Goal: Task Accomplishment & Management: Manage account settings

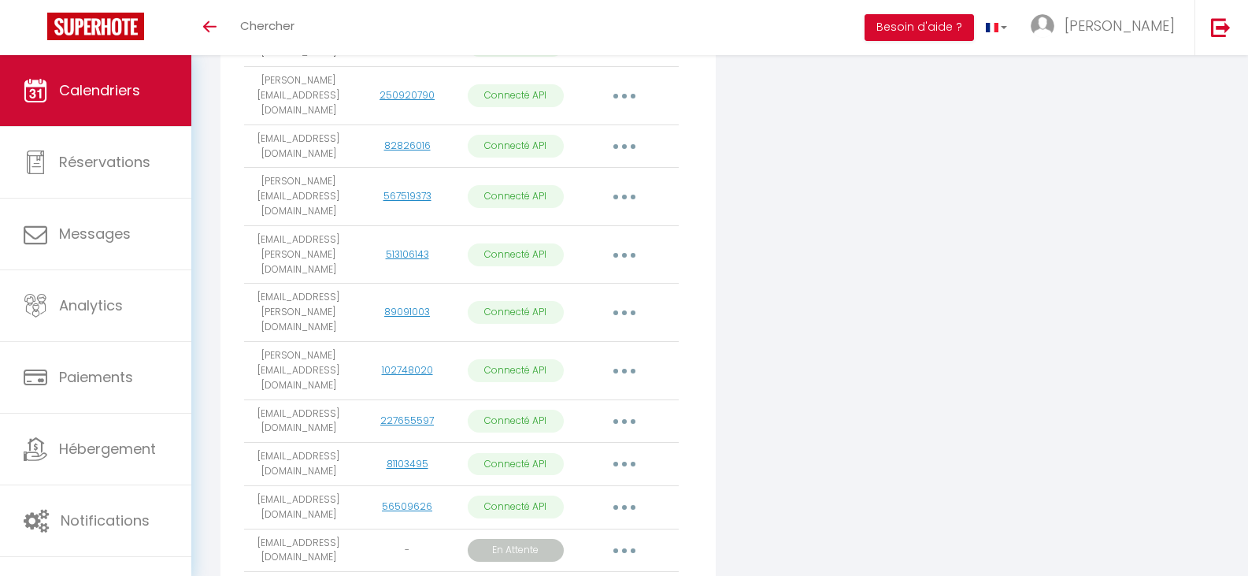
click at [135, 99] on span "Calendriers" at bounding box center [99, 90] width 81 height 20
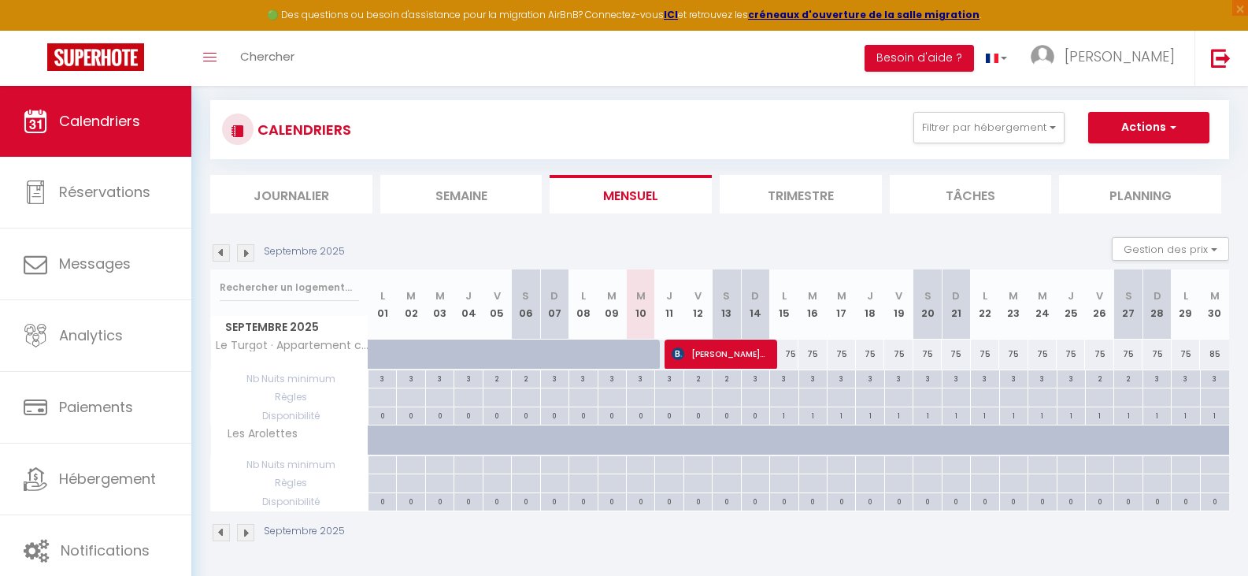
scroll to position [87, 0]
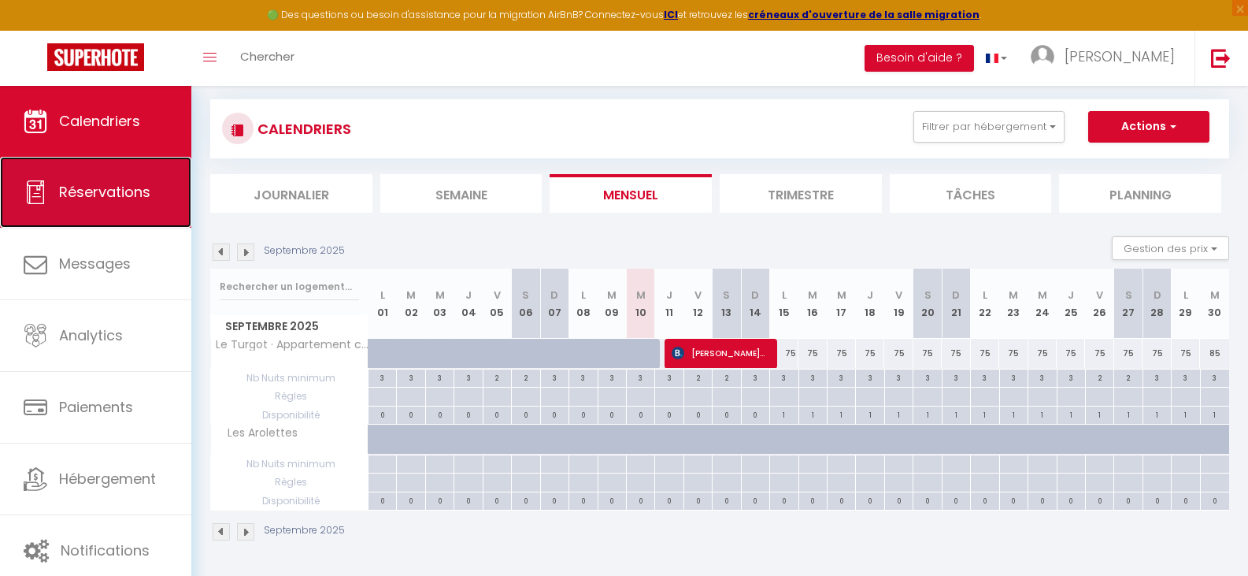
click at [54, 198] on link "Réservations" at bounding box center [95, 192] width 191 height 71
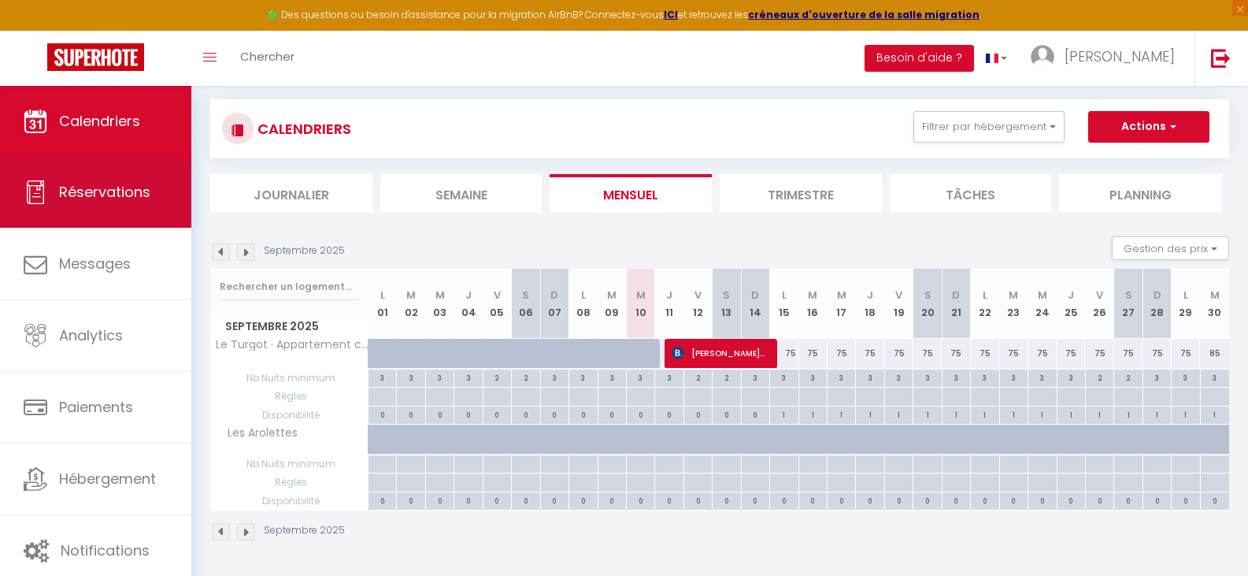
select select "not_cancelled"
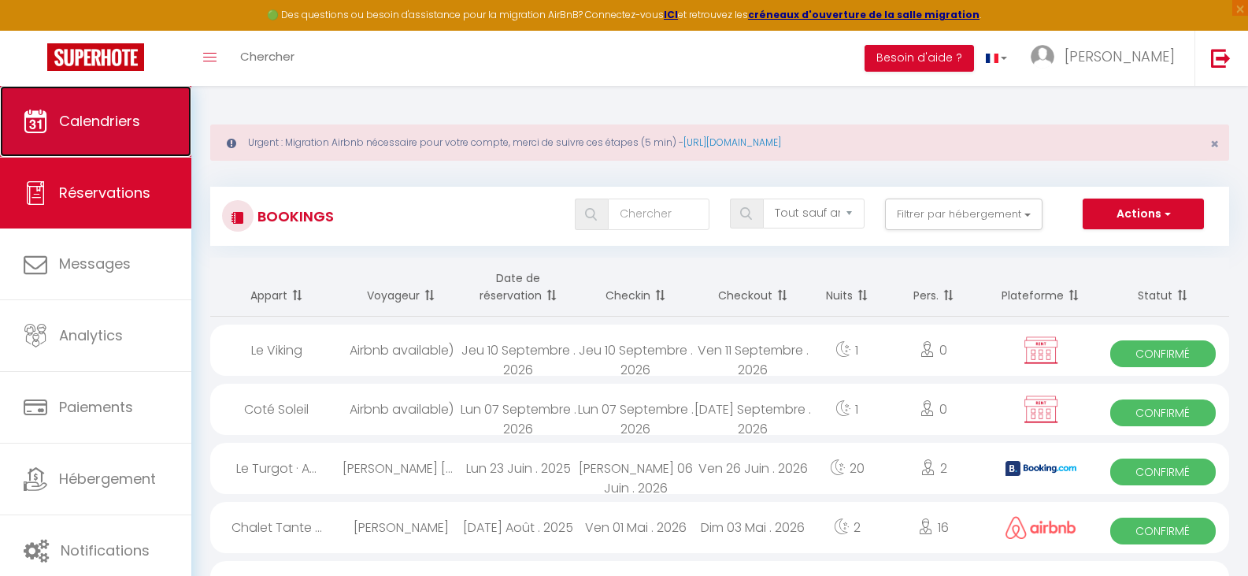
click at [98, 117] on span "Calendriers" at bounding box center [99, 121] width 81 height 20
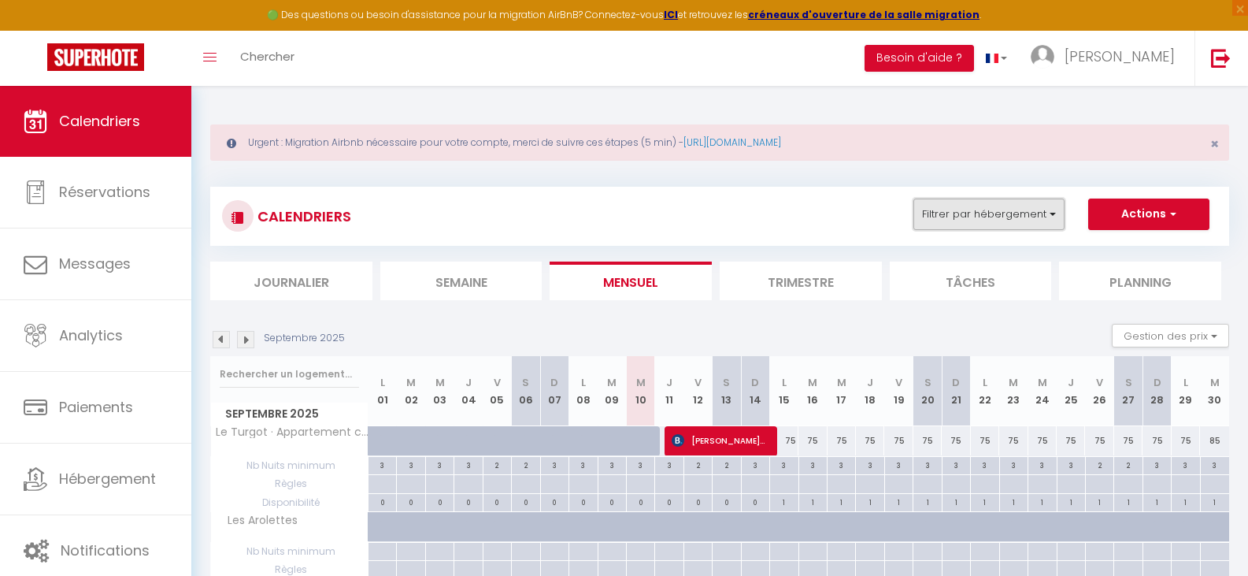
click at [1050, 217] on button "Filtrer par hébergement" at bounding box center [988, 213] width 151 height 31
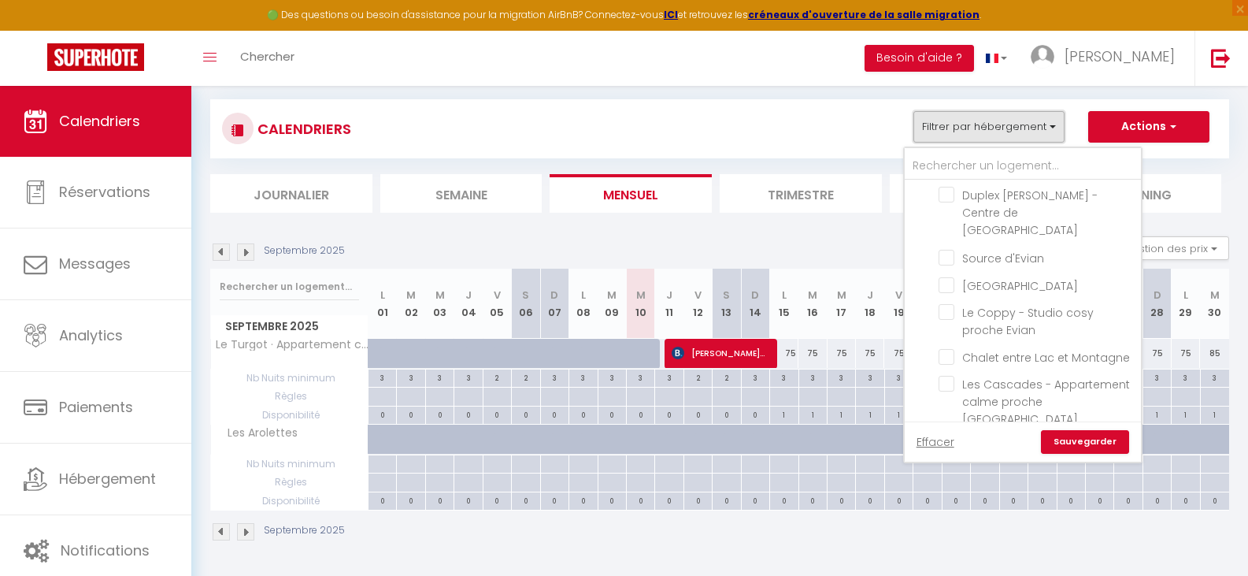
scroll to position [1272, 0]
click at [947, 375] on input "Les Cascades - Appartement calme proche [GEOGRAPHIC_DATA]" at bounding box center [1037, 383] width 197 height 16
checkbox input "true"
checkbox input "false"
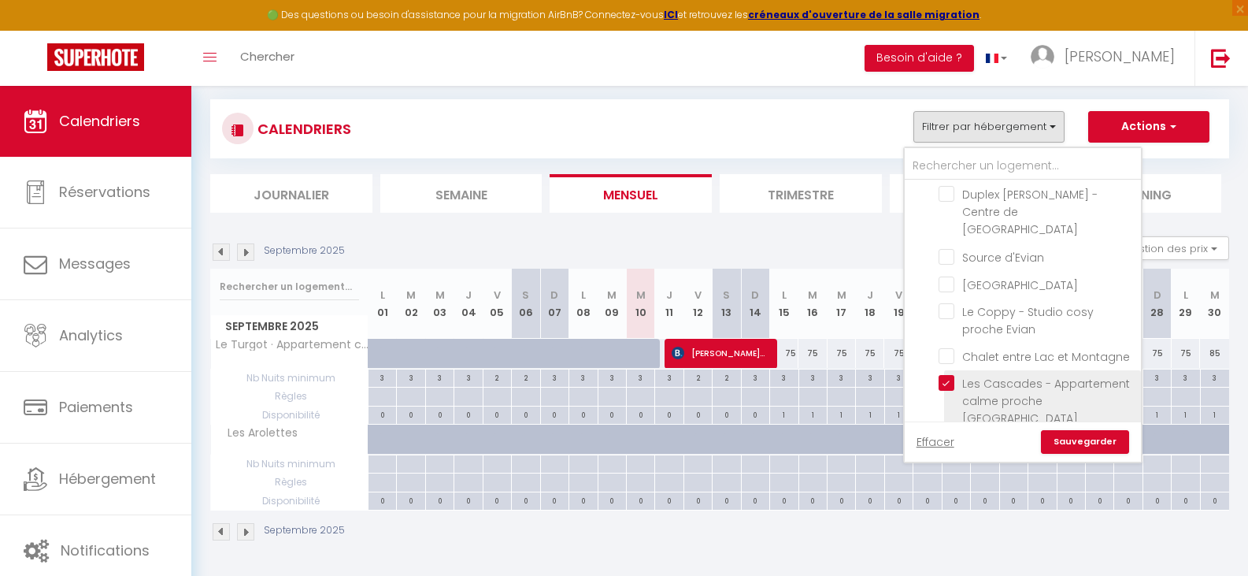
checkbox input "false"
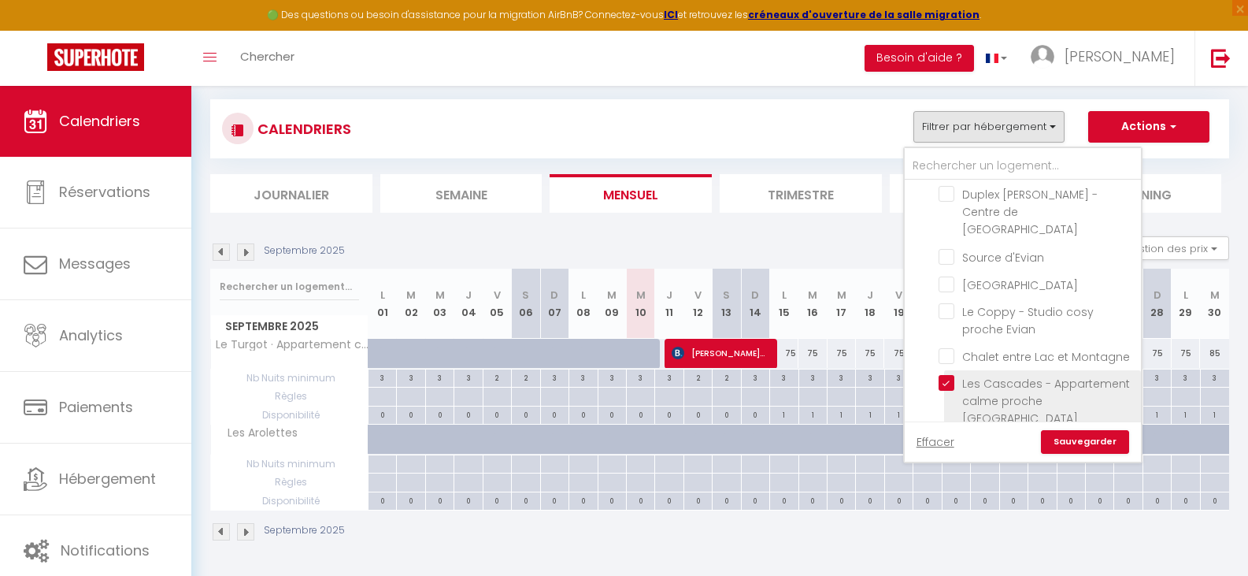
checkbox input "false"
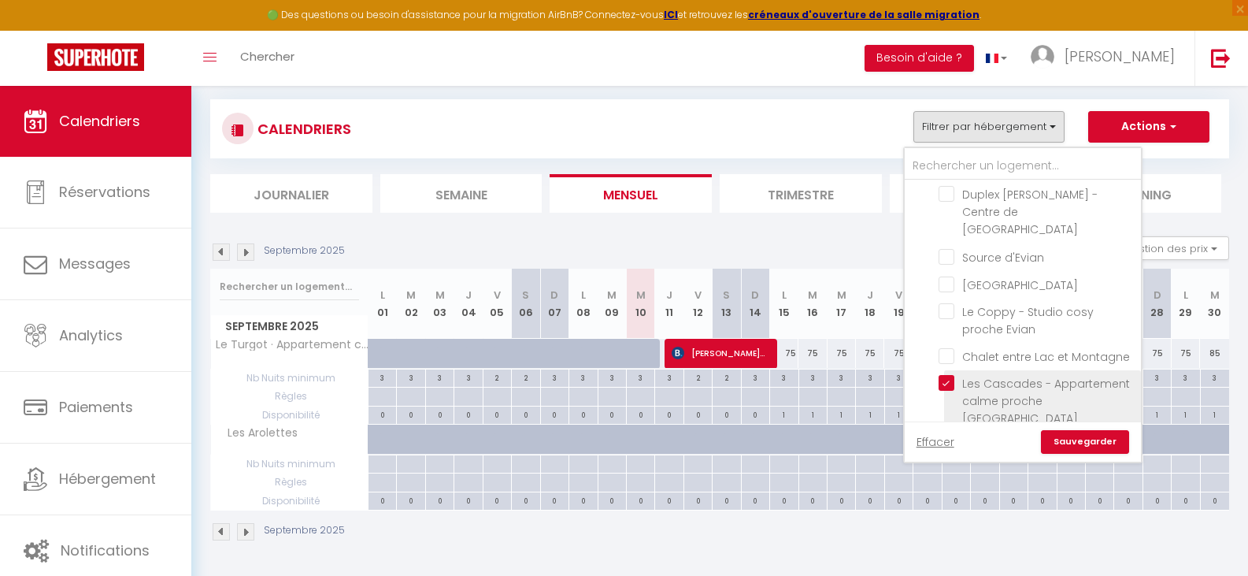
checkbox input "false"
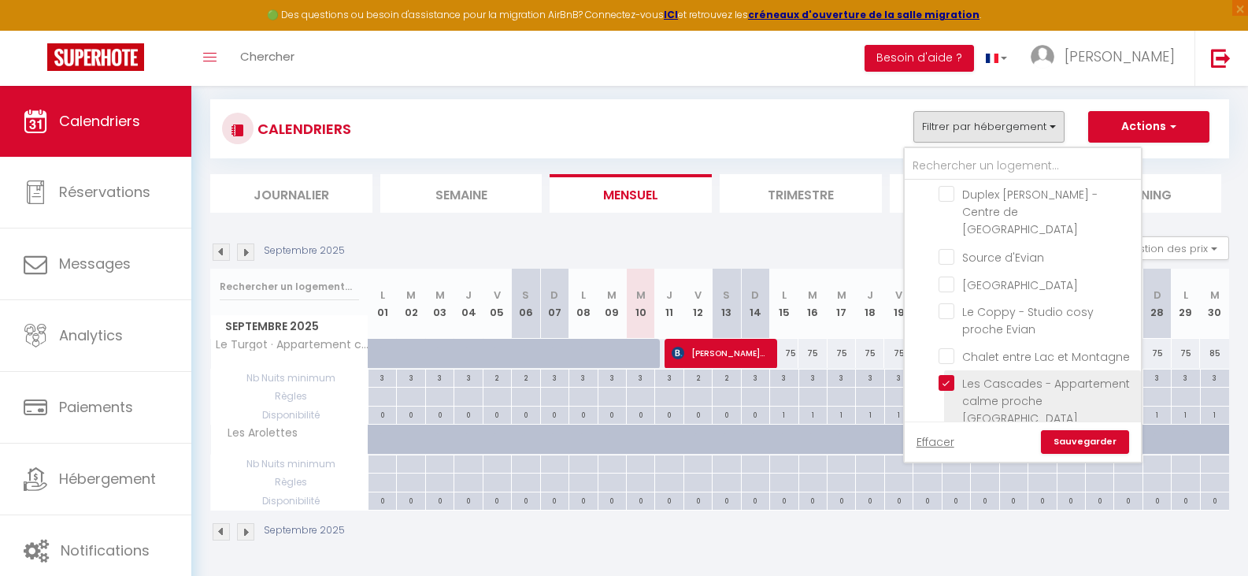
checkbox input "false"
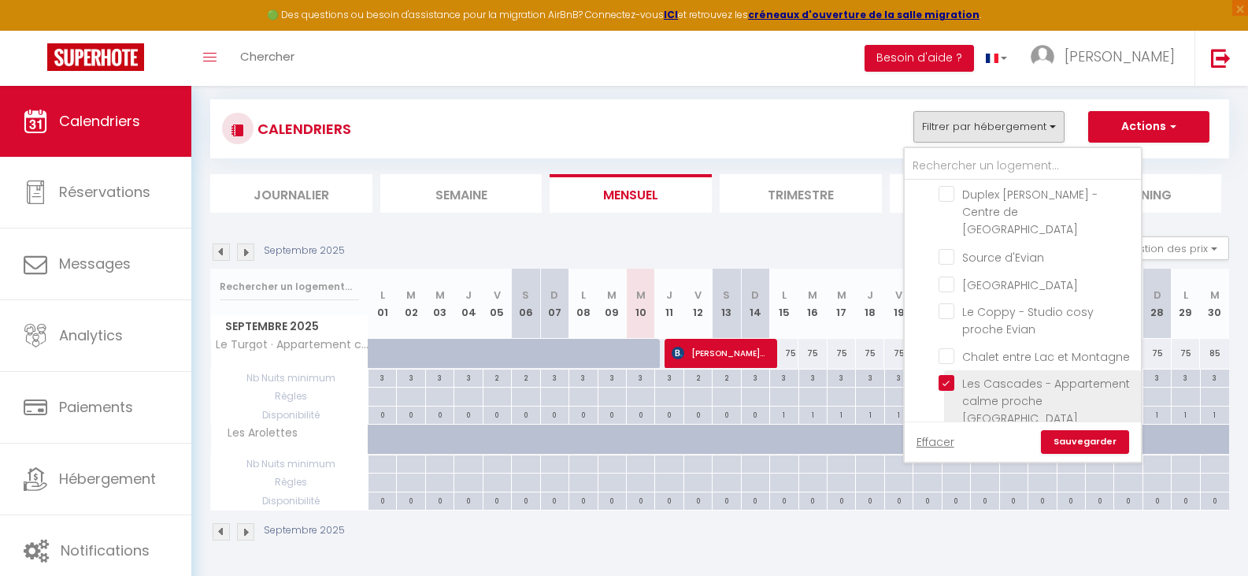
checkbox input "false"
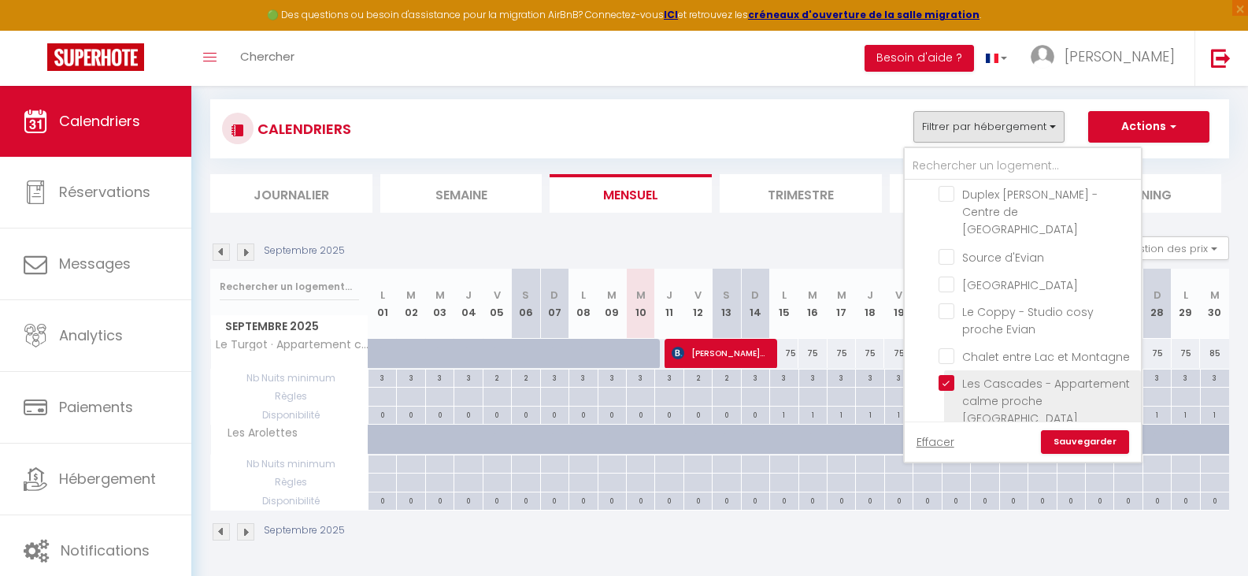
checkbox input "false"
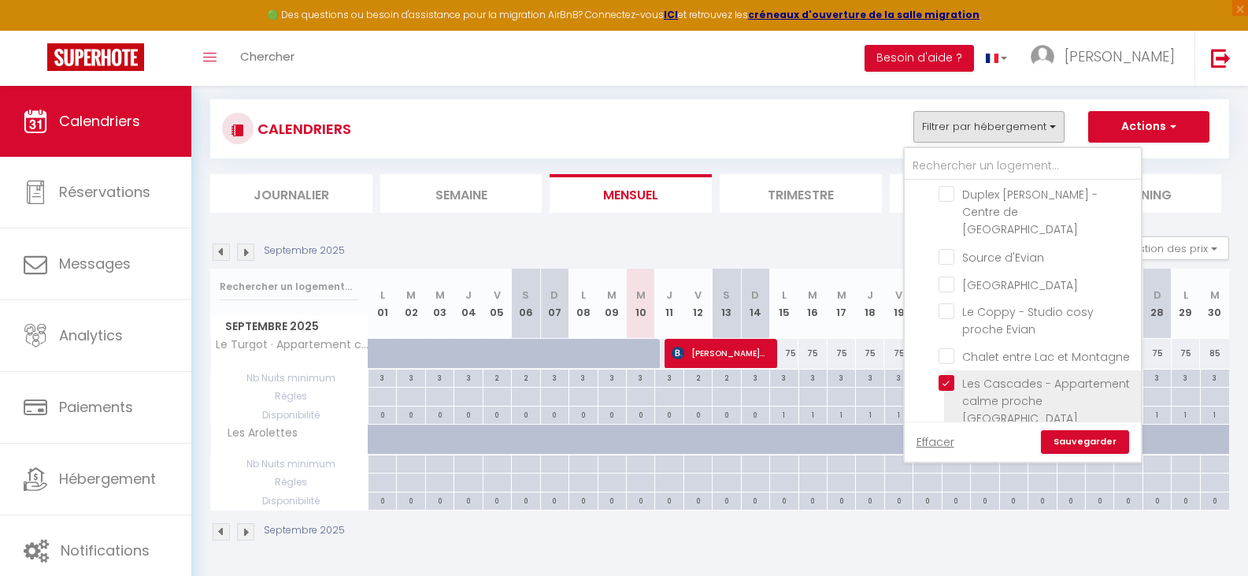
checkbox input "false"
click at [1087, 439] on link "Sauvegarder" at bounding box center [1085, 442] width 88 height 24
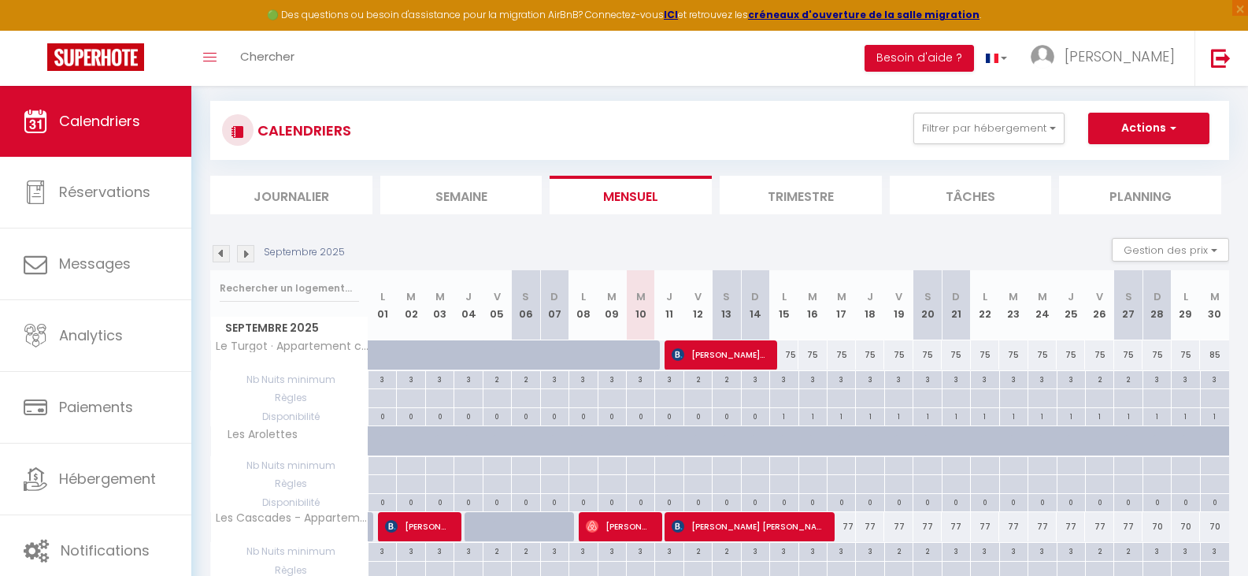
scroll to position [87, 0]
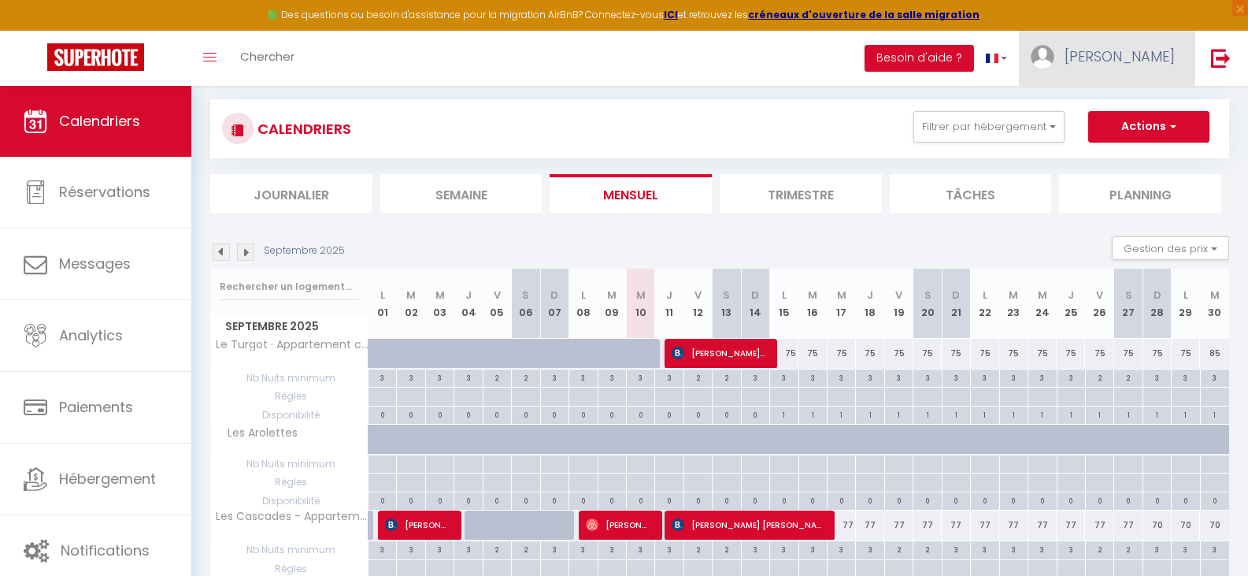
click at [1161, 54] on span "[PERSON_NAME]" at bounding box center [1119, 56] width 110 height 20
click at [1131, 135] on link "Équipe" at bounding box center [1131, 137] width 117 height 27
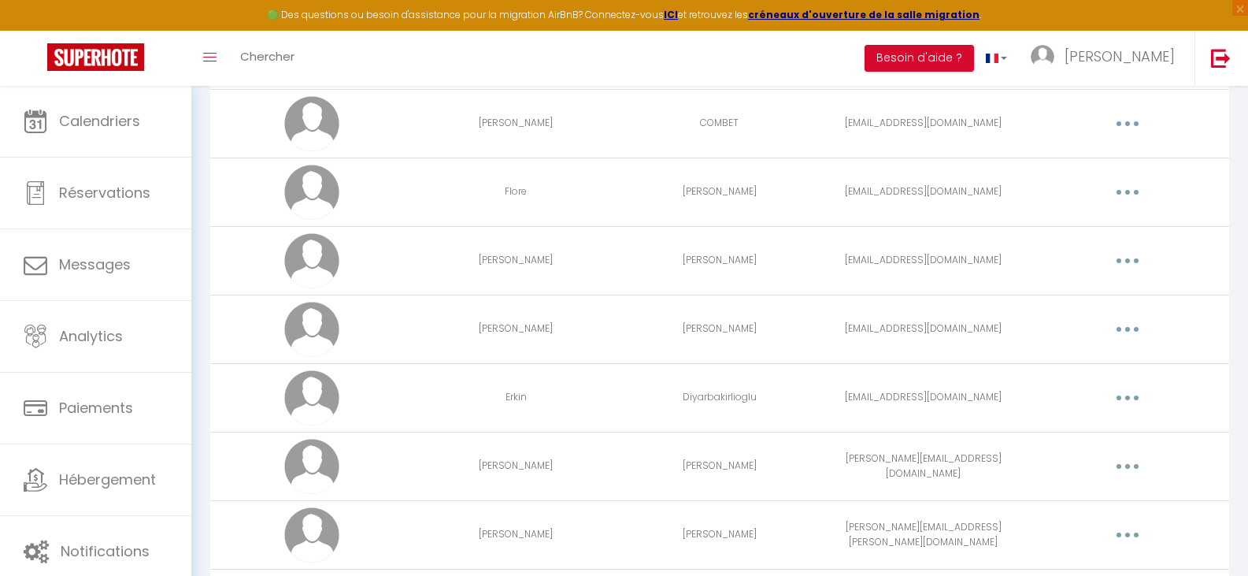
scroll to position [1064, 0]
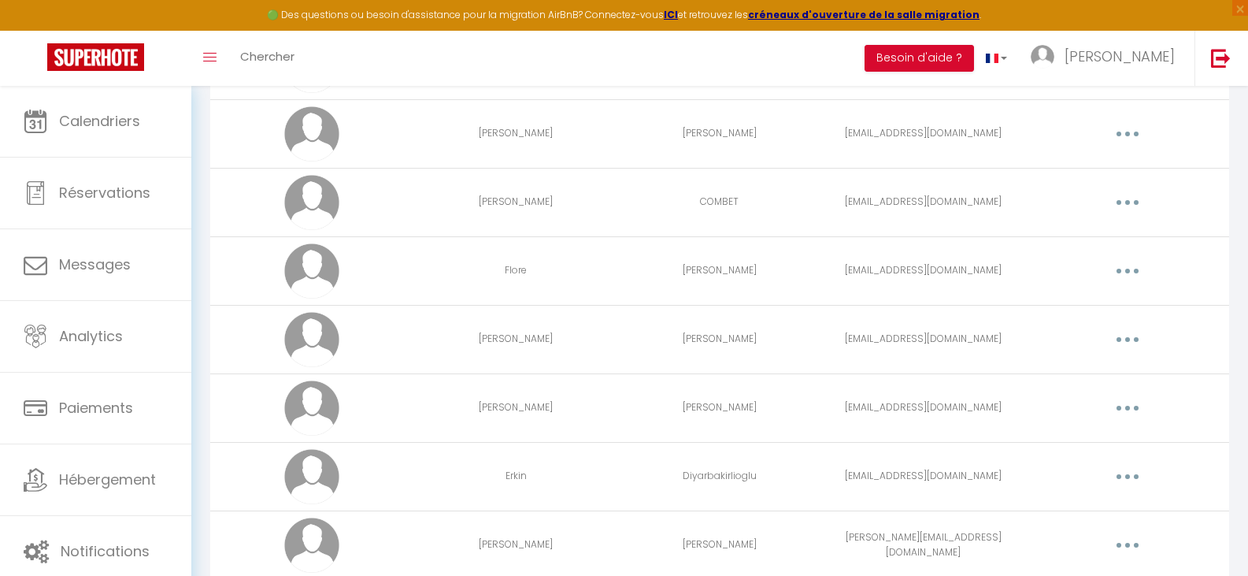
click at [1136, 264] on button "button" at bounding box center [1127, 270] width 44 height 25
click at [1064, 312] on link "Editer" at bounding box center [1086, 307] width 117 height 27
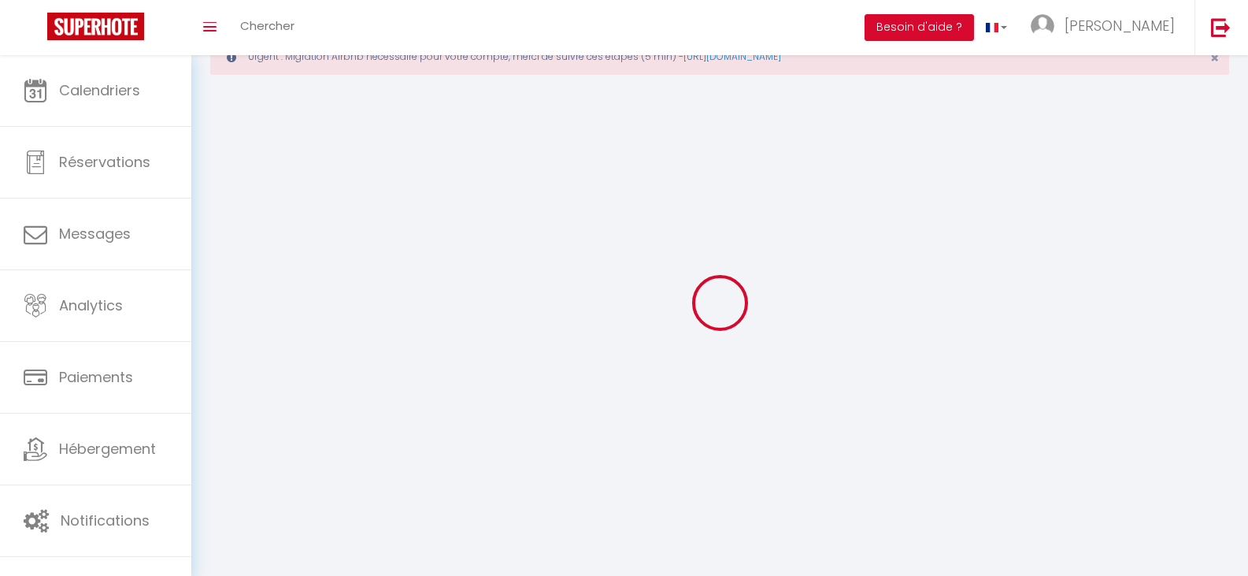
type input "Flore"
type input "[PERSON_NAME]"
type input "[EMAIL_ADDRESS][DOMAIN_NAME]"
type textarea "[URL][DOMAIN_NAME]"
checkbox input "false"
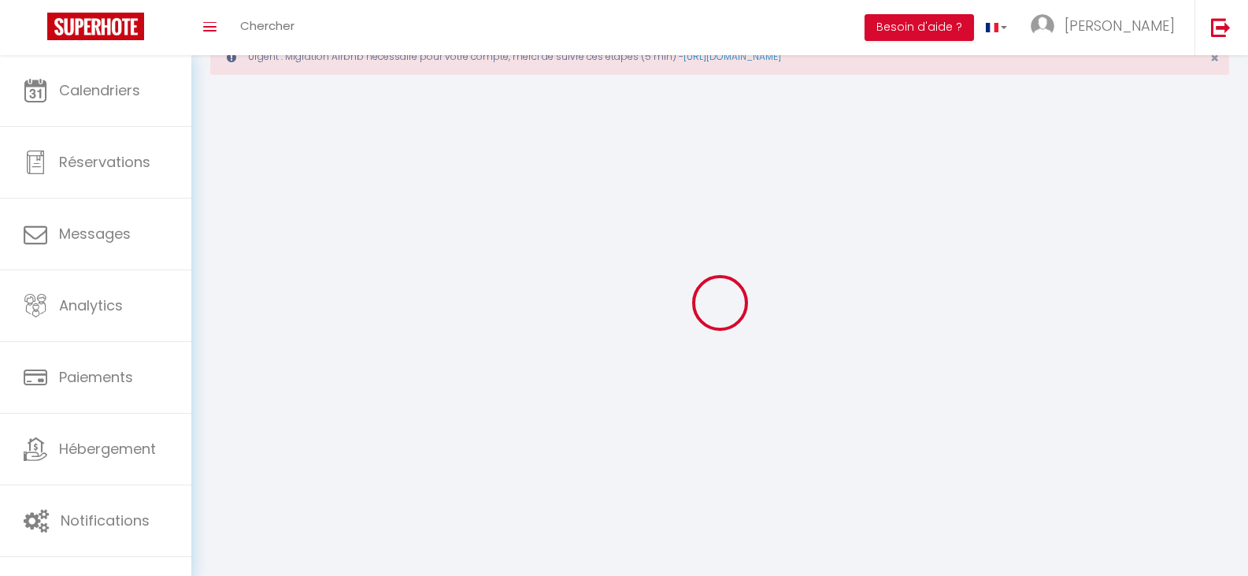
checkbox input "false"
checkbox input "true"
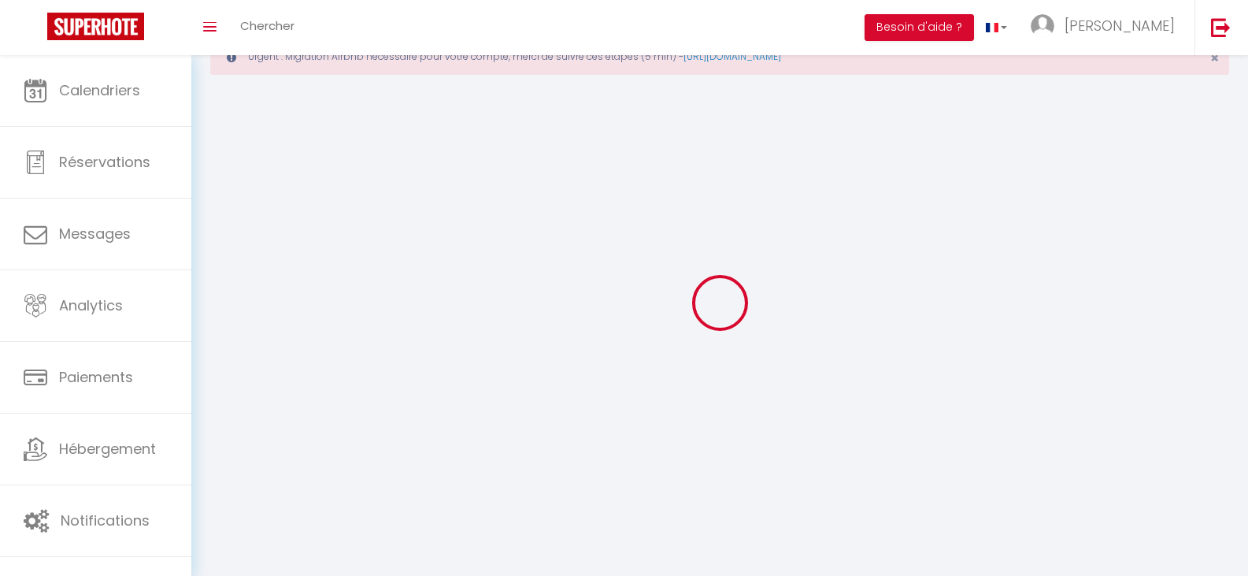
checkbox input "true"
checkbox input "false"
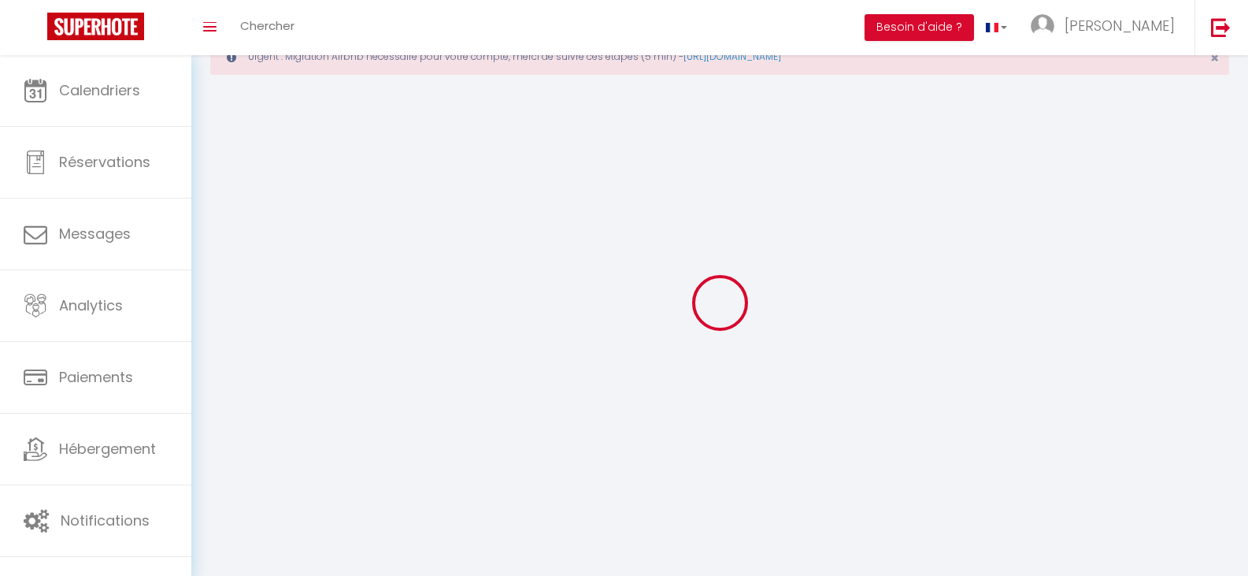
checkbox input "false"
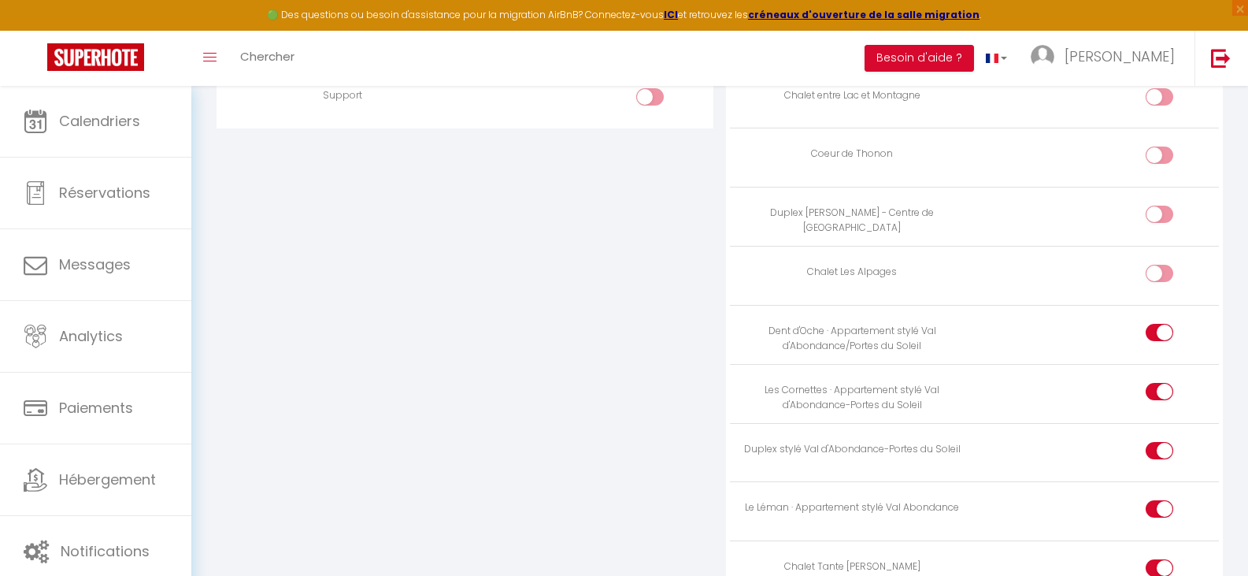
scroll to position [1672, 0]
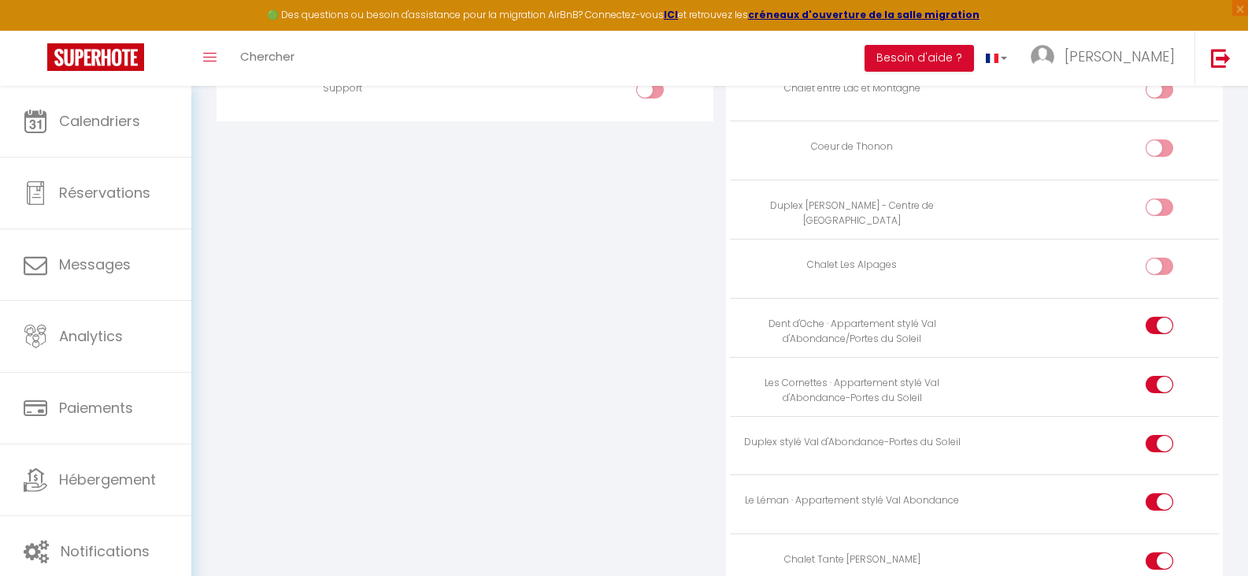
click at [1153, 331] on div at bounding box center [1160, 325] width 28 height 17
click at [1159, 331] on input "checkbox" at bounding box center [1173, 329] width 28 height 24
checkbox input "false"
click at [1154, 382] on div at bounding box center [1160, 384] width 28 height 17
click at [1159, 382] on input "checkbox" at bounding box center [1173, 388] width 28 height 24
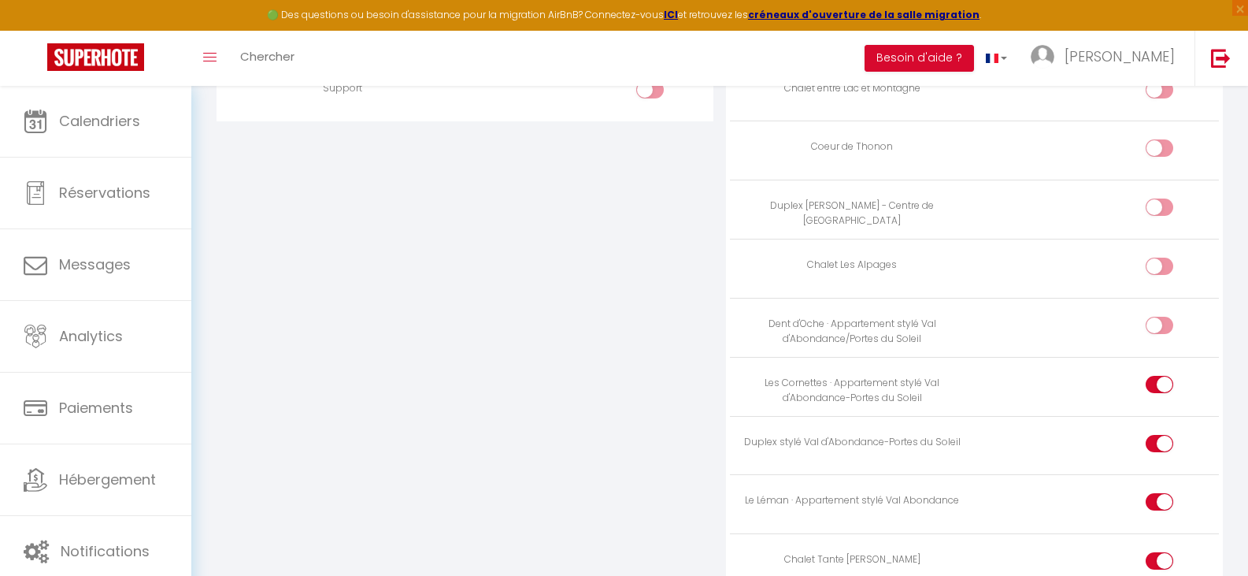
checkbox input "false"
drag, startPoint x: 1156, startPoint y: 446, endPoint x: 1153, endPoint y: 469, distance: 23.8
click at [1154, 446] on div at bounding box center [1160, 443] width 28 height 17
click at [1159, 446] on input "checkbox" at bounding box center [1173, 447] width 28 height 24
checkbox input "false"
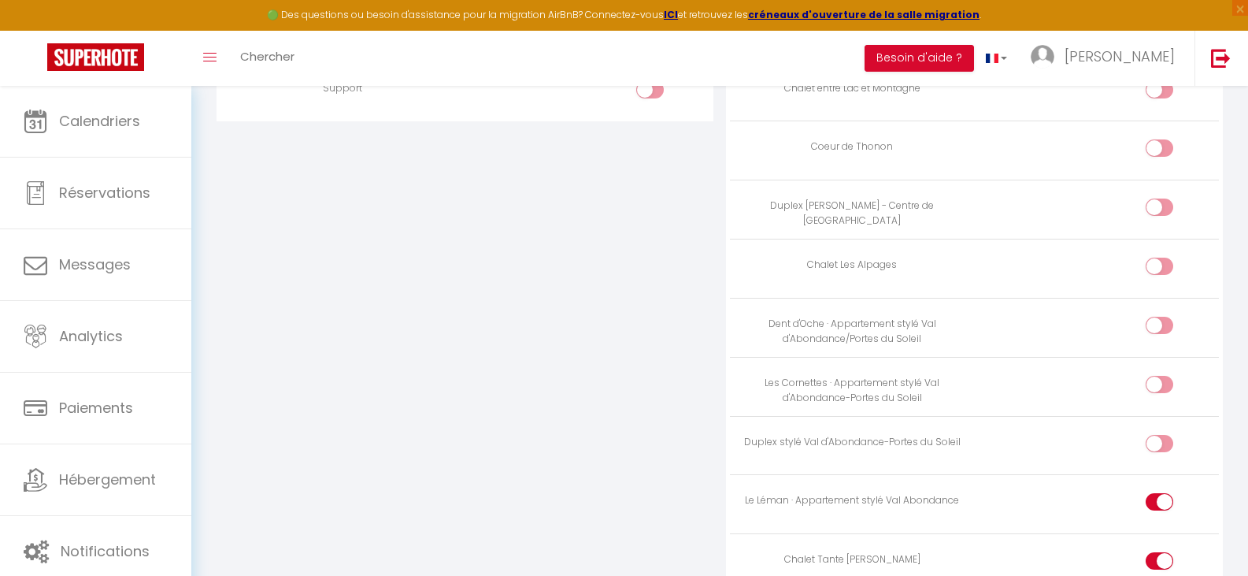
click at [1153, 499] on div at bounding box center [1160, 501] width 28 height 17
click at [1159, 499] on input "checkbox" at bounding box center [1173, 505] width 28 height 24
checkbox input "false"
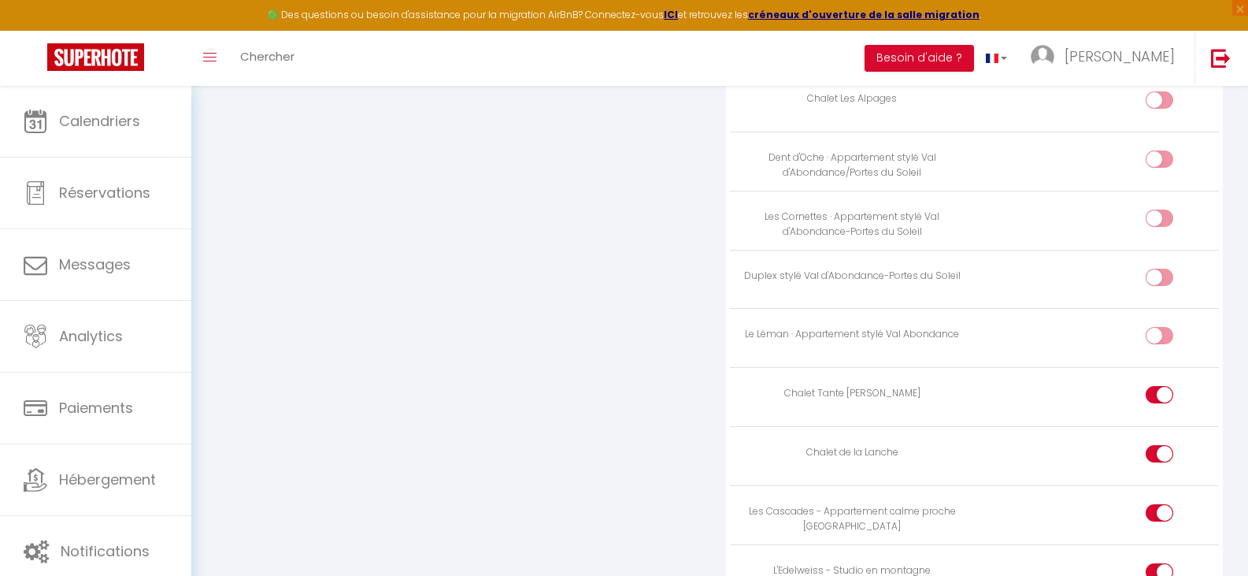
scroll to position [1908, 0]
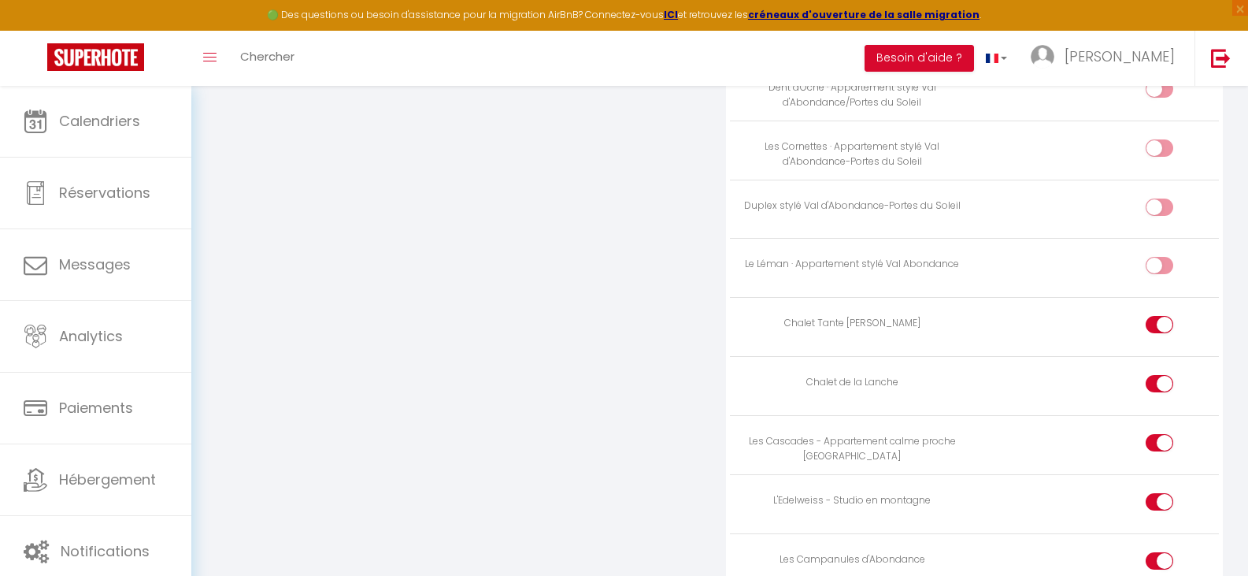
click at [1156, 324] on div at bounding box center [1160, 324] width 28 height 17
click at [1159, 324] on input "checkbox" at bounding box center [1173, 328] width 28 height 24
checkbox input "false"
click at [1153, 388] on div at bounding box center [1160, 383] width 28 height 17
click at [1159, 388] on input "checkbox" at bounding box center [1173, 387] width 28 height 24
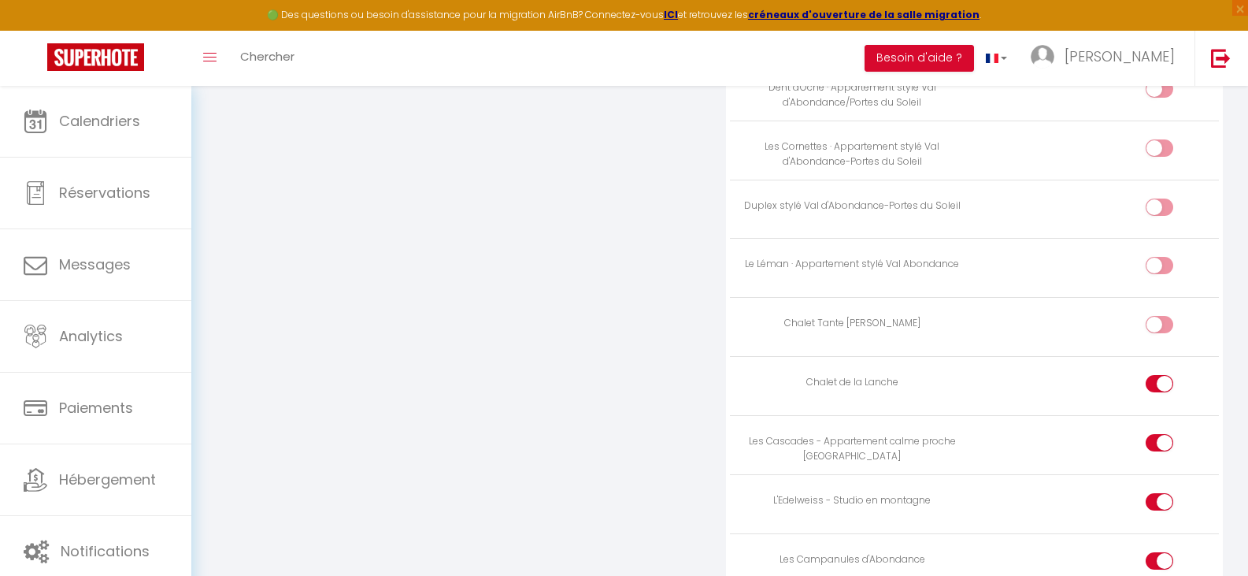
checkbox input "false"
click at [1150, 497] on div at bounding box center [1160, 501] width 28 height 17
click at [1159, 497] on input "checkbox" at bounding box center [1173, 505] width 28 height 24
checkbox input "false"
click at [1147, 563] on div at bounding box center [1160, 560] width 28 height 17
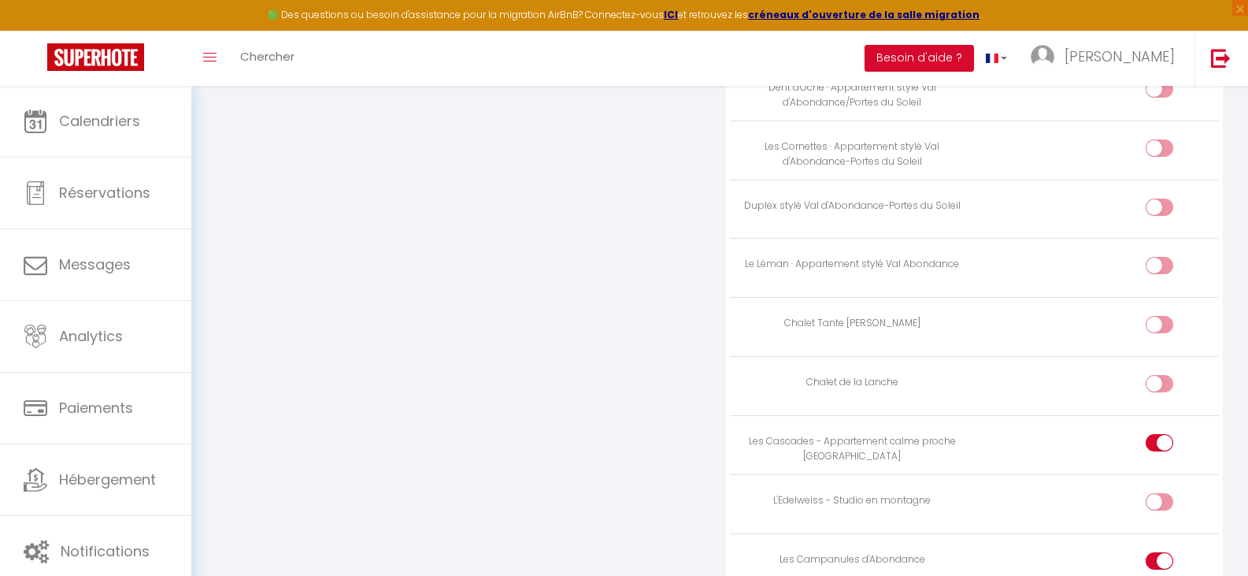
click at [1159, 563] on input "checkbox" at bounding box center [1173, 564] width 28 height 24
checkbox input "false"
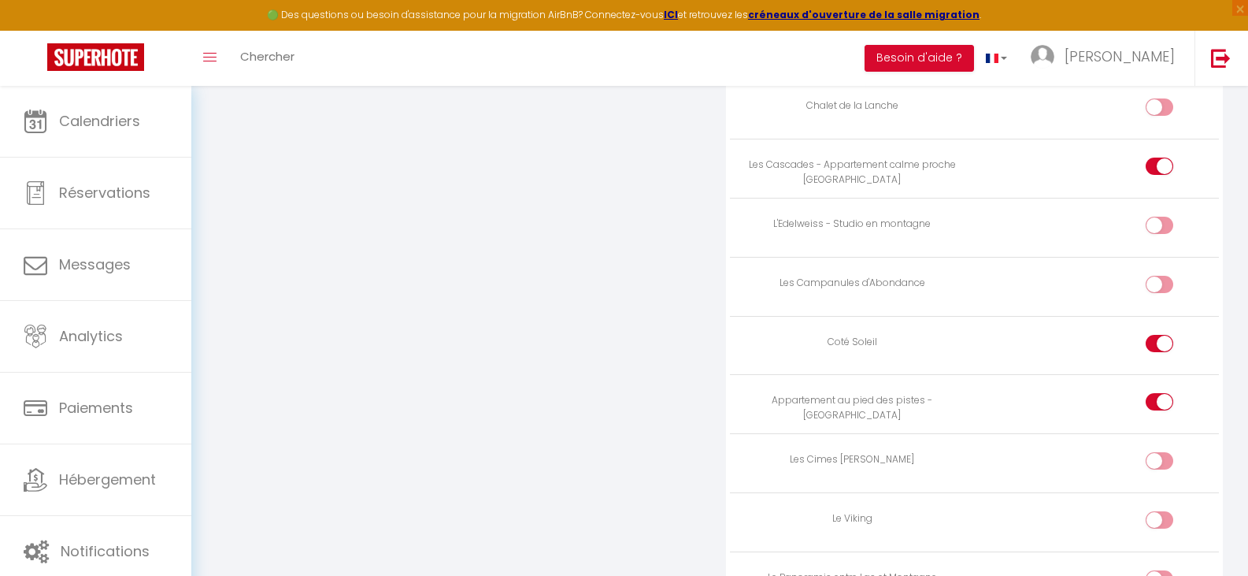
scroll to position [2223, 0]
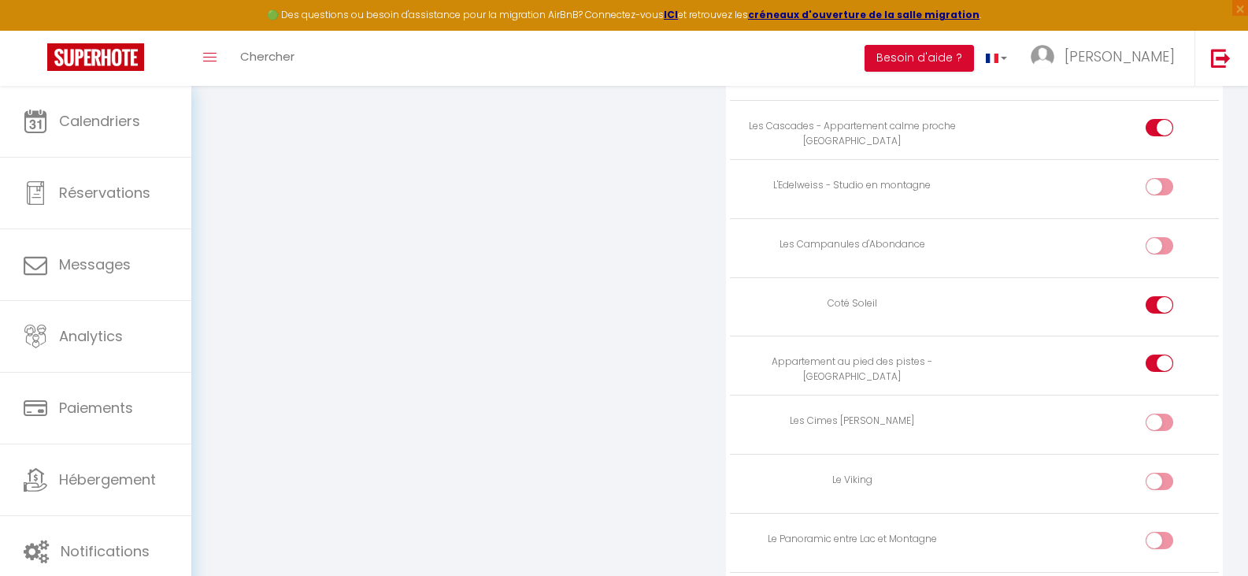
click at [1149, 305] on div at bounding box center [1160, 304] width 28 height 17
click at [1159, 305] on input "checkbox" at bounding box center [1173, 308] width 28 height 24
checkbox input "false"
click at [1150, 361] on div at bounding box center [1160, 362] width 28 height 17
click at [1159, 361] on input "checkbox" at bounding box center [1173, 366] width 28 height 24
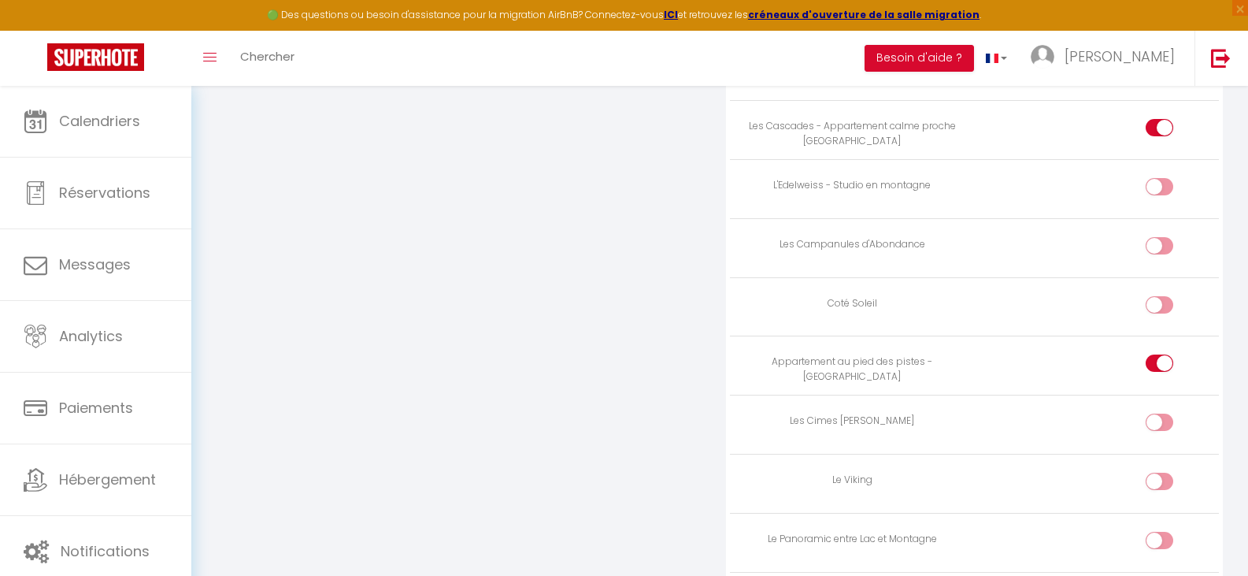
checkbox input "false"
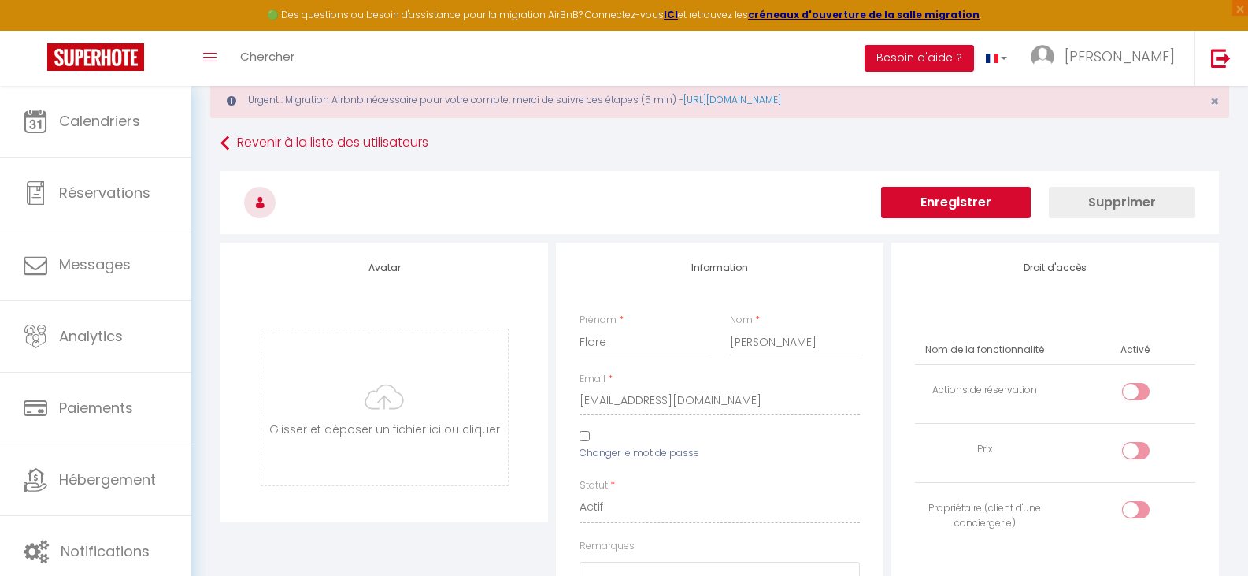
scroll to position [0, 0]
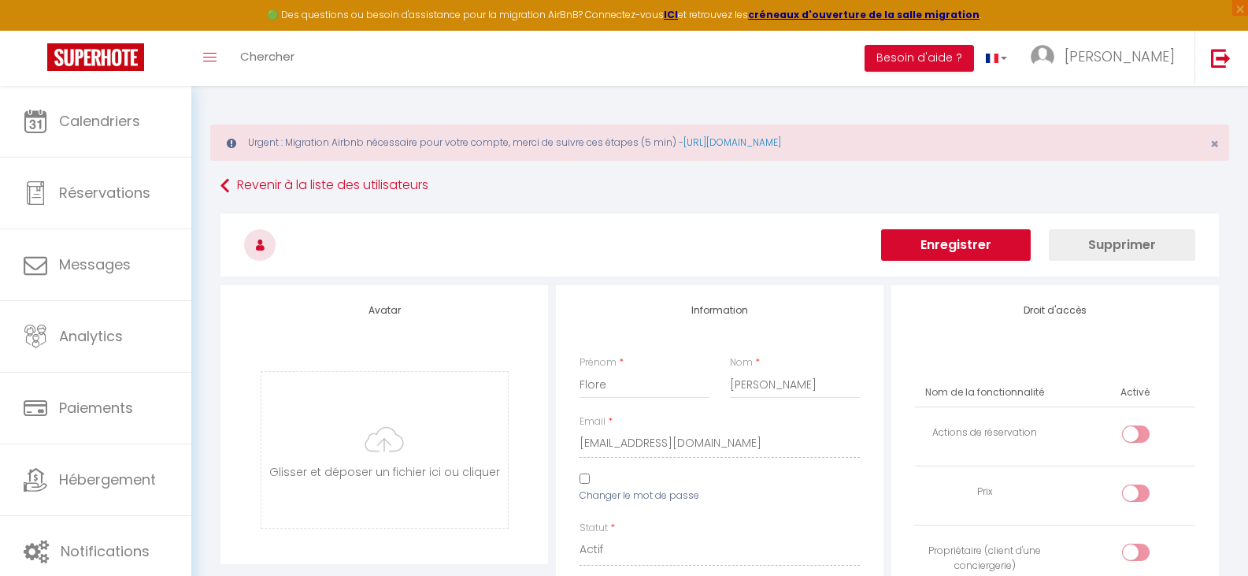
click at [972, 240] on button "Enregistrer" at bounding box center [956, 244] width 150 height 31
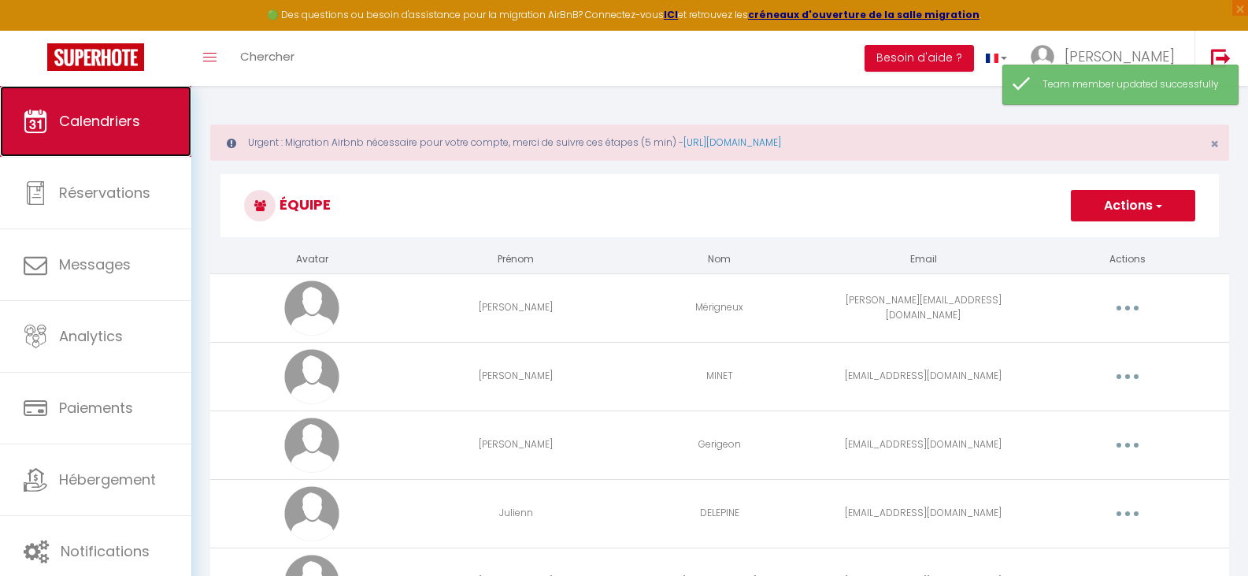
click at [112, 138] on link "Calendriers" at bounding box center [95, 121] width 191 height 71
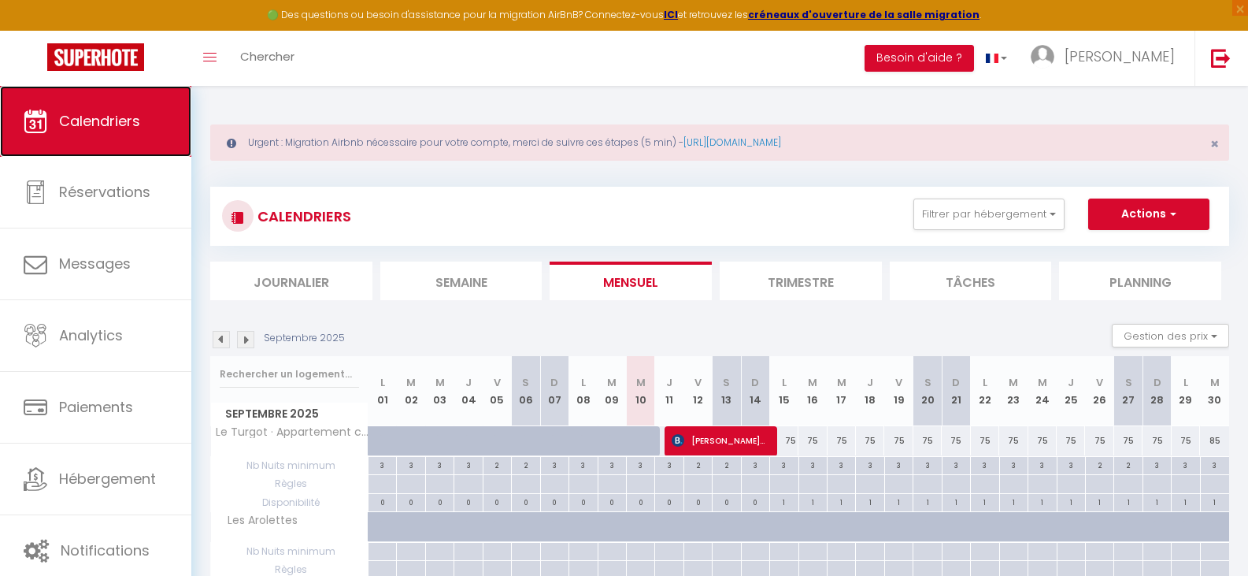
click at [64, 119] on span "Calendriers" at bounding box center [99, 121] width 81 height 20
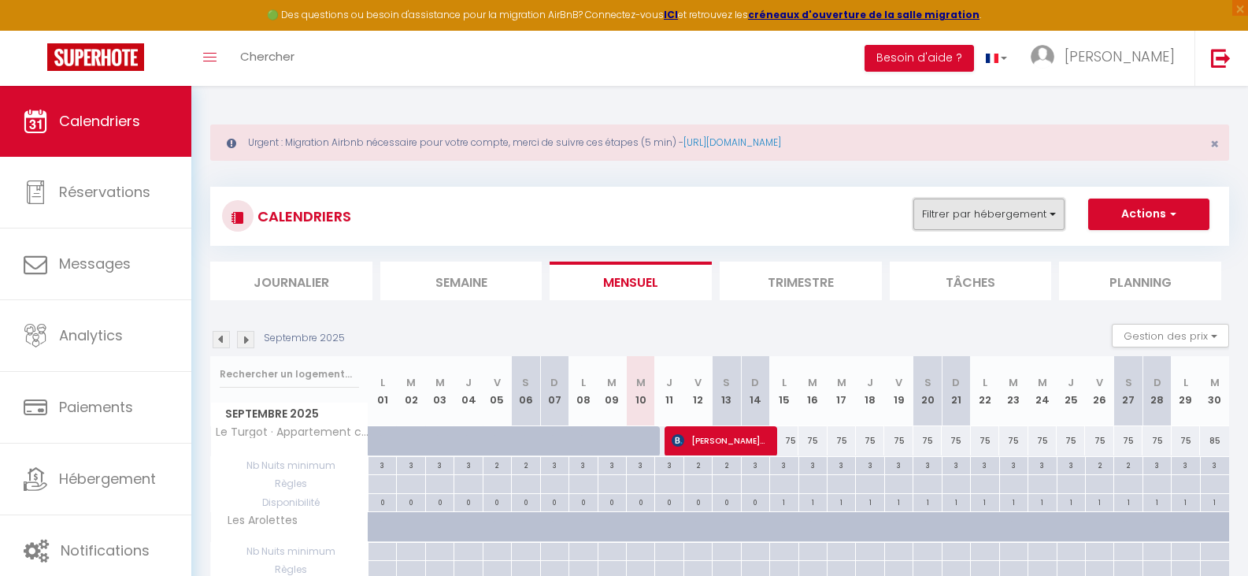
click at [976, 209] on button "Filtrer par hébergement" at bounding box center [988, 213] width 151 height 31
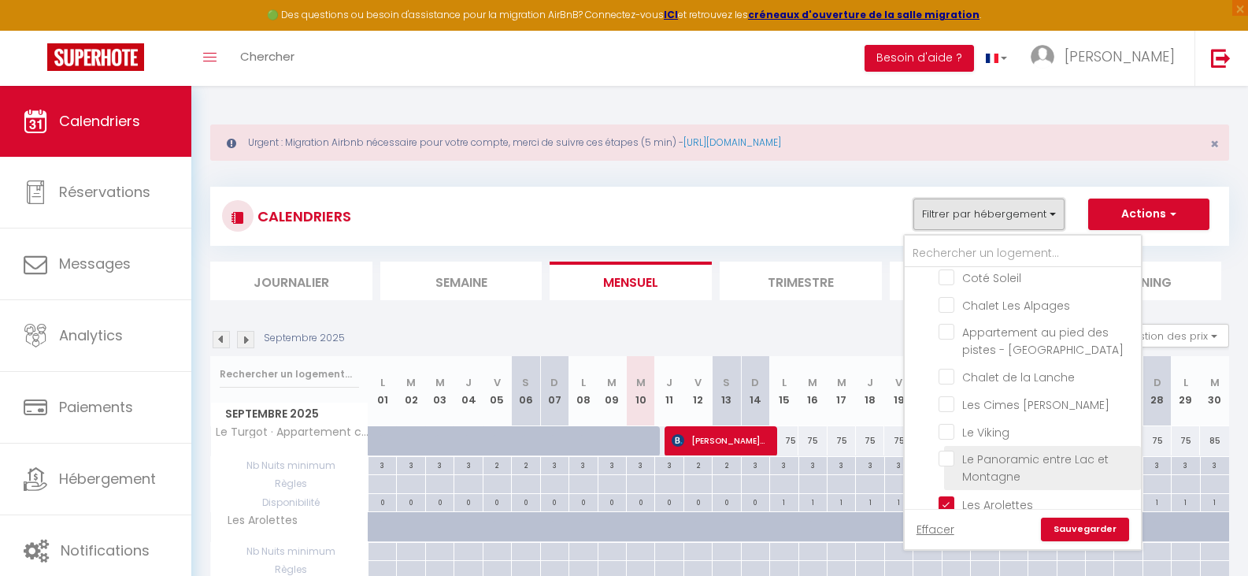
scroll to position [709, 0]
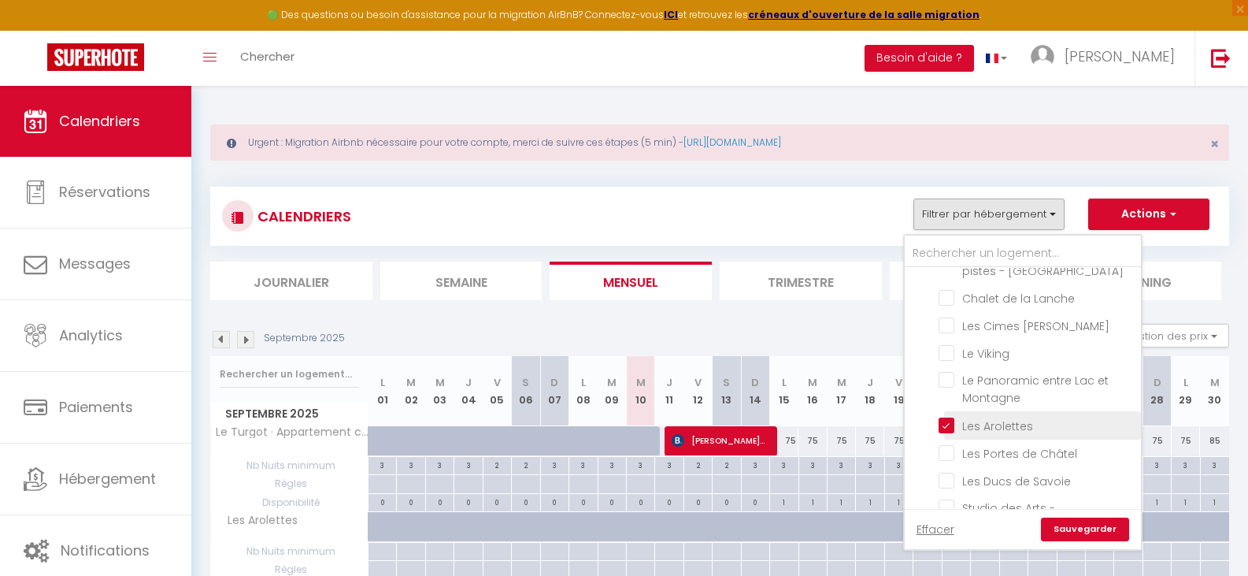
click at [953, 424] on input "Les Arolettes" at bounding box center [1037, 424] width 197 height 16
checkbox input "false"
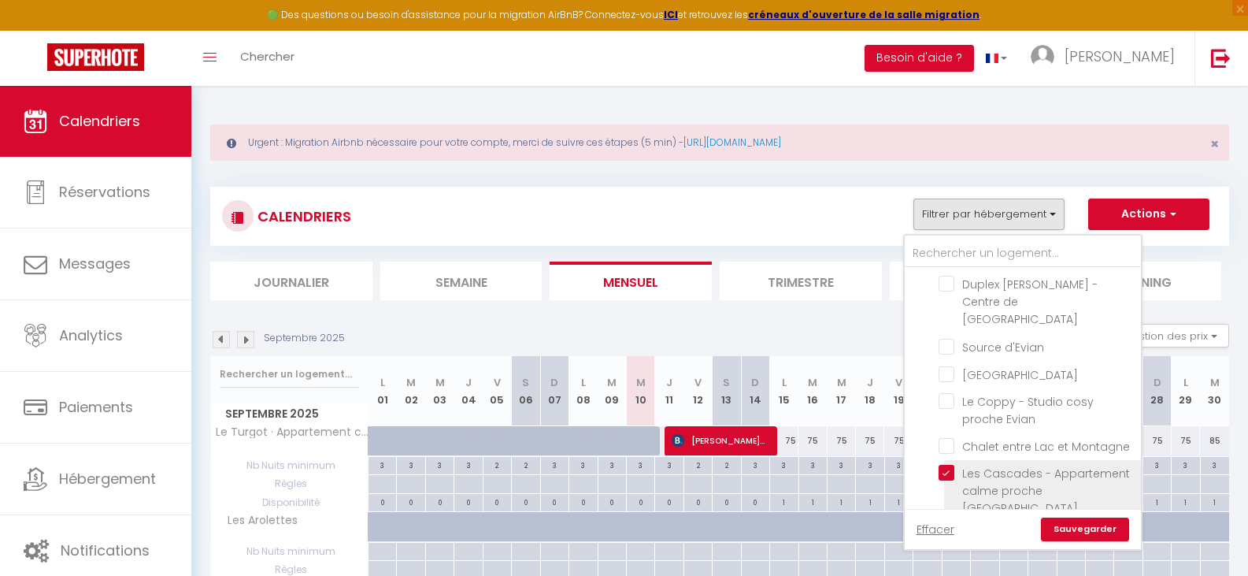
scroll to position [1272, 0]
click at [945, 462] on input "Les Cascades - Appartement calme proche [GEOGRAPHIC_DATA]" at bounding box center [1037, 470] width 197 height 16
checkbox input "false"
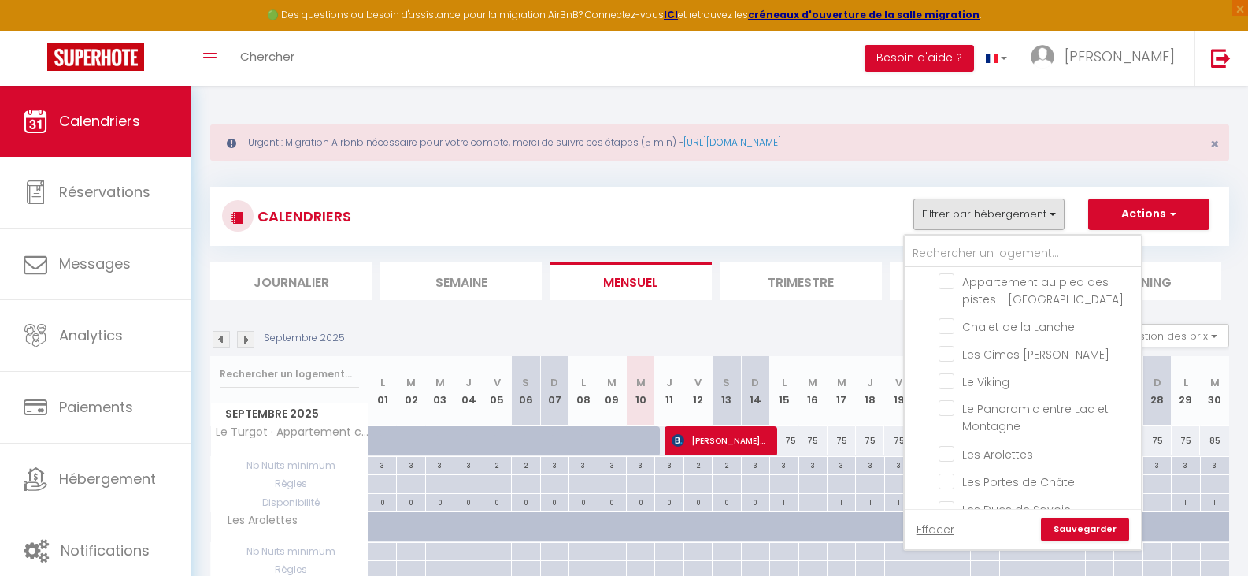
scroll to position [642, 0]
click at [1037, 108] on div "Urgent : Migration Airbnb nécessaire pour votre compte, merci de suivre ces éta…" at bounding box center [719, 417] width 1057 height 663
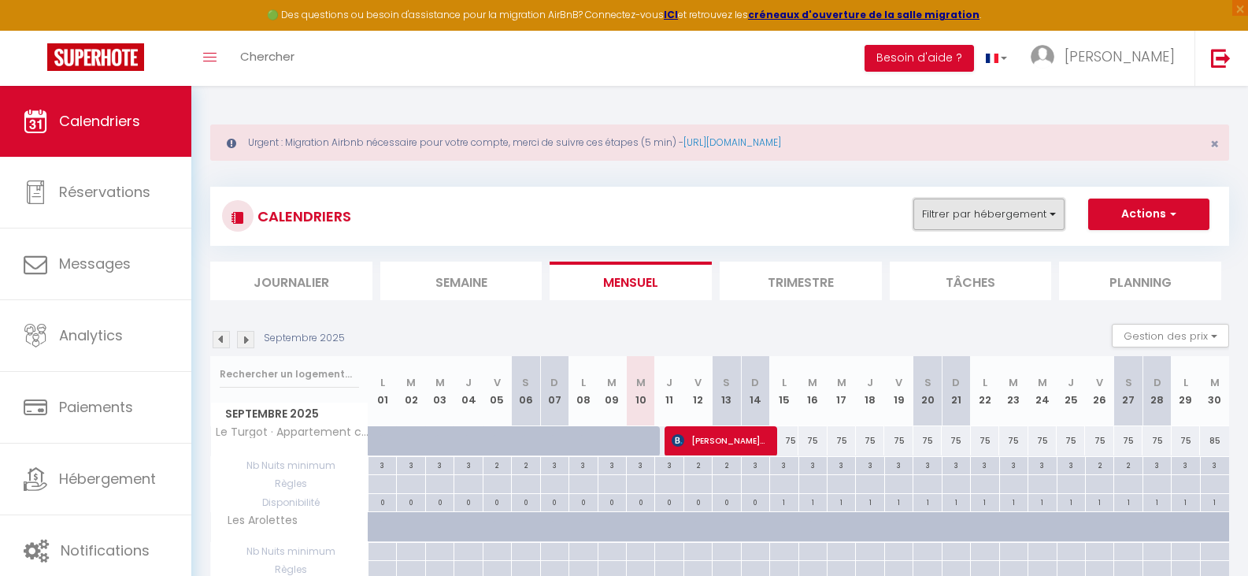
click at [1050, 211] on button "Filtrer par hébergement" at bounding box center [988, 213] width 151 height 31
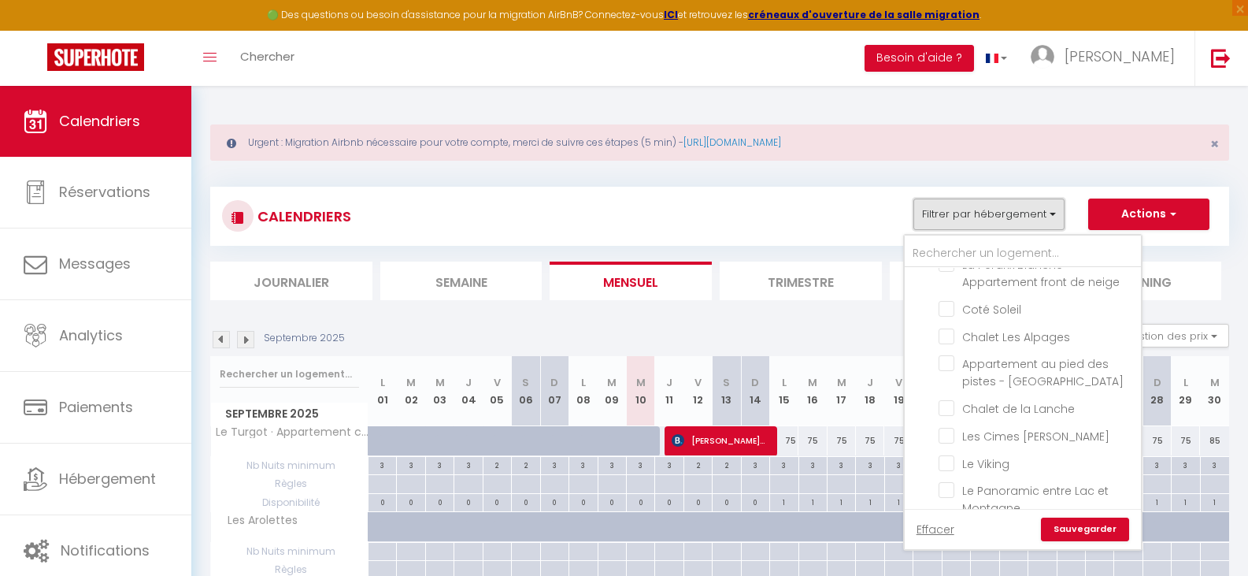
scroll to position [598, 0]
click at [976, 335] on input "Chalet Les Alpages" at bounding box center [1037, 336] width 197 height 16
checkbox input "true"
checkbox input "false"
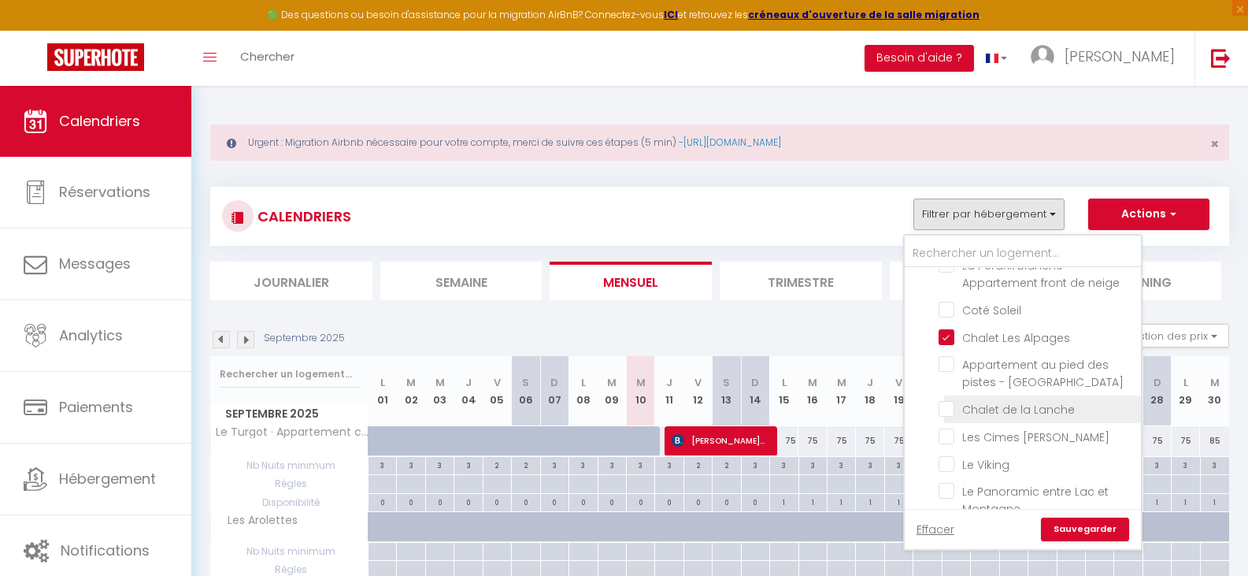
checkbox input "false"
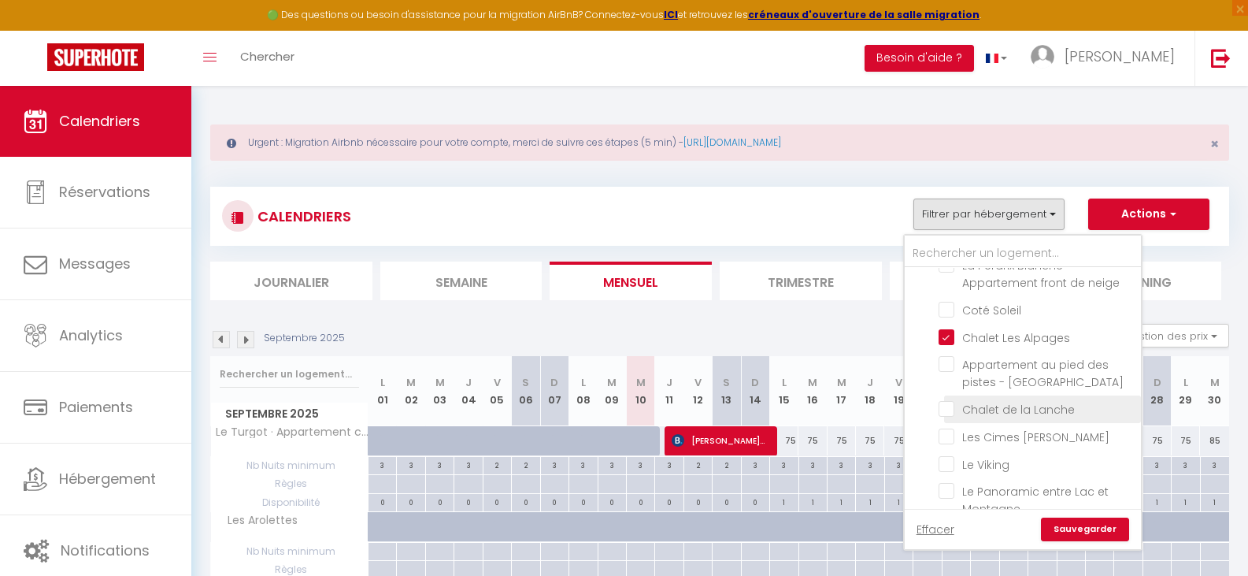
checkbox input "false"
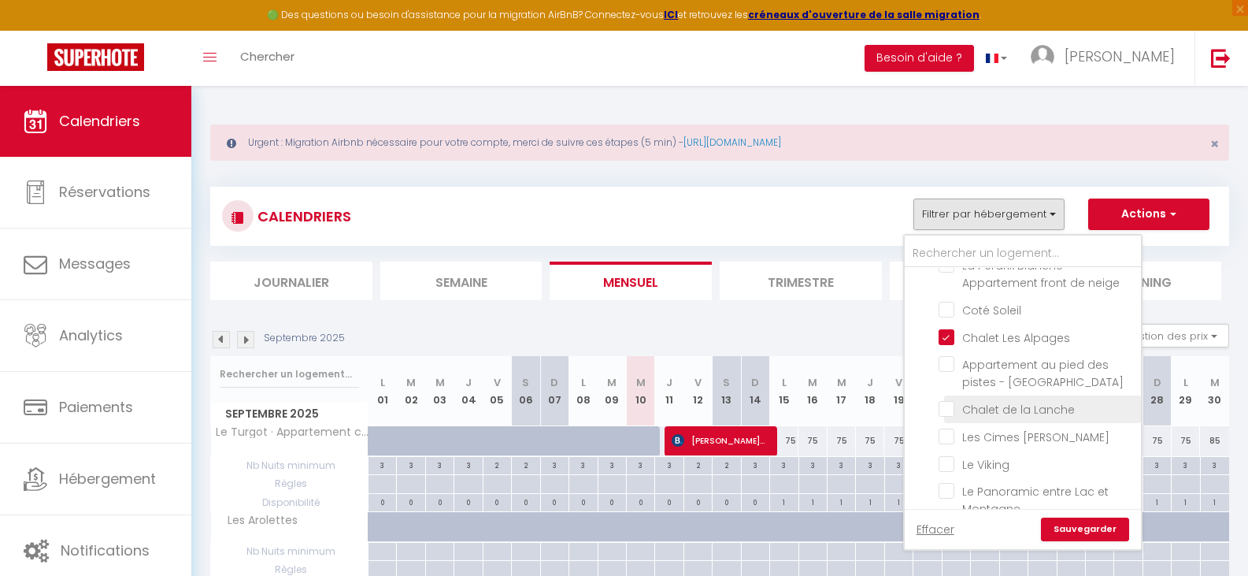
checkbox input "false"
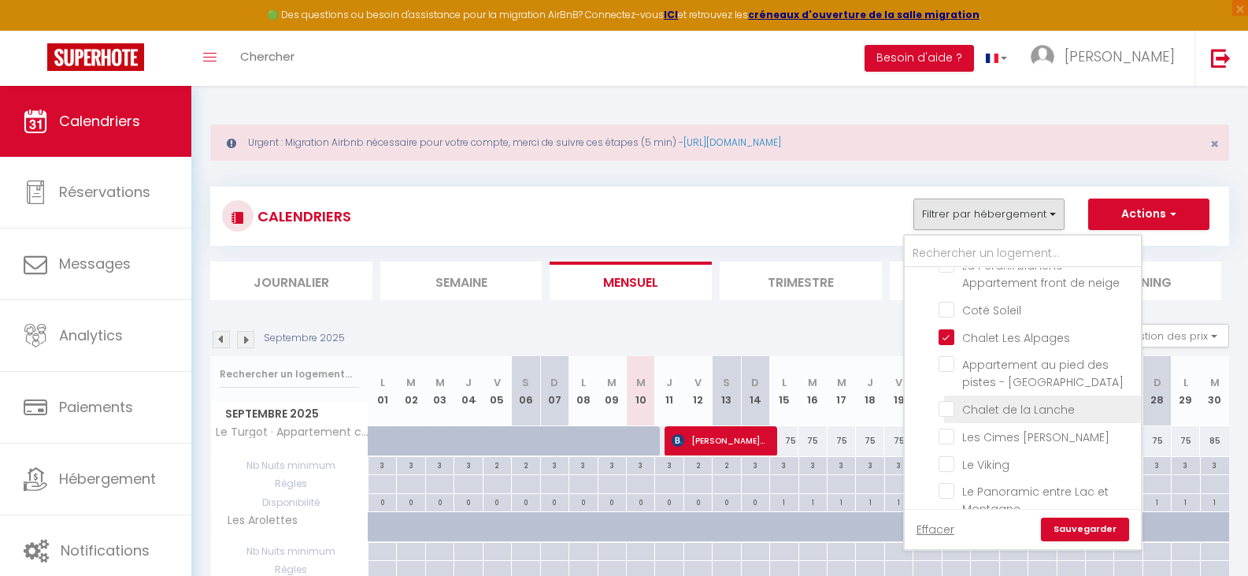
checkbox input "false"
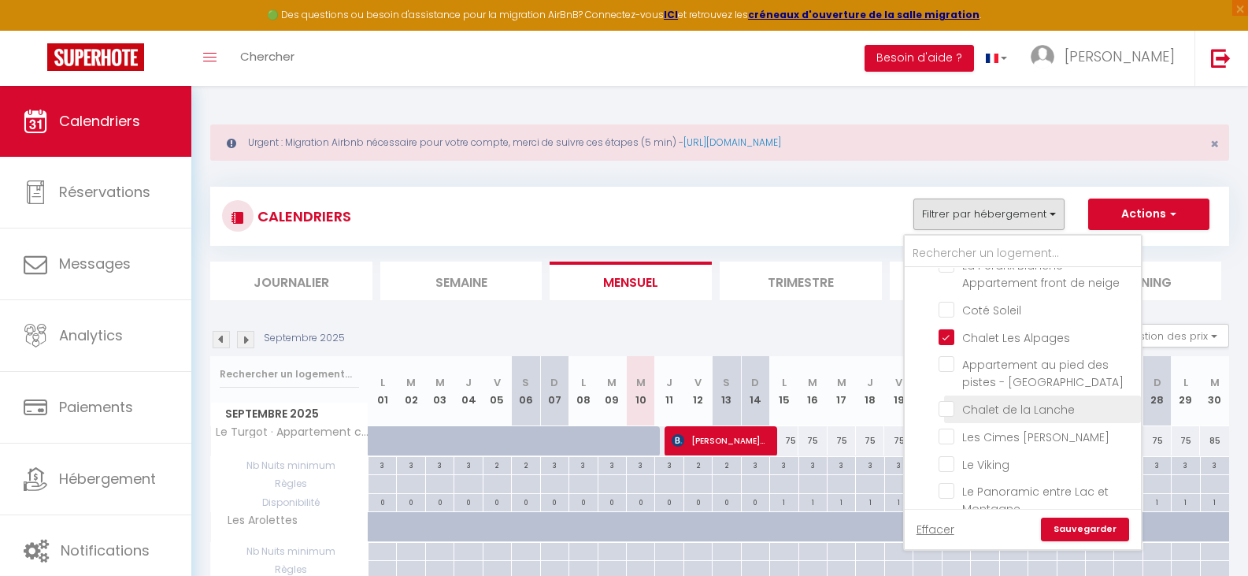
checkbox input "false"
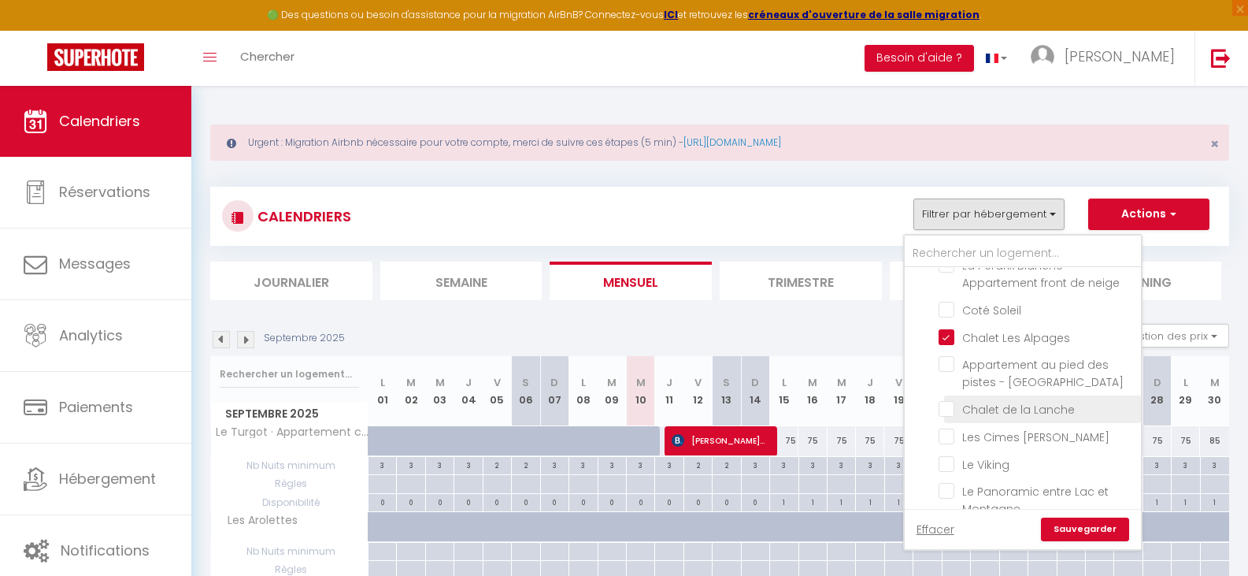
checkbox input "false"
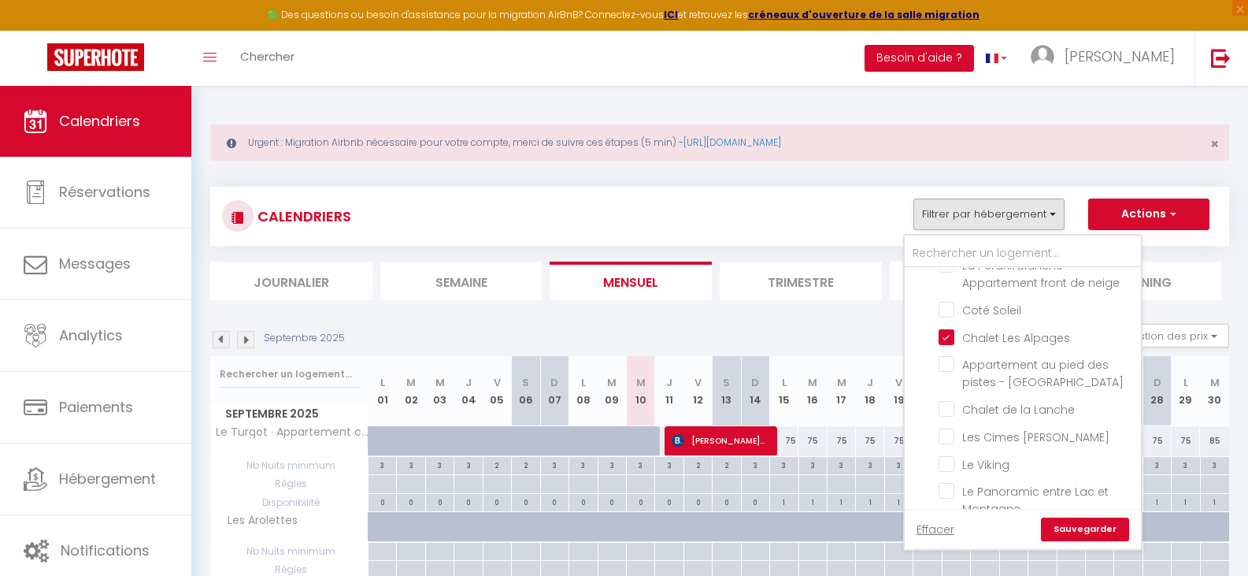
click at [1094, 531] on link "Sauvegarder" at bounding box center [1085, 529] width 88 height 24
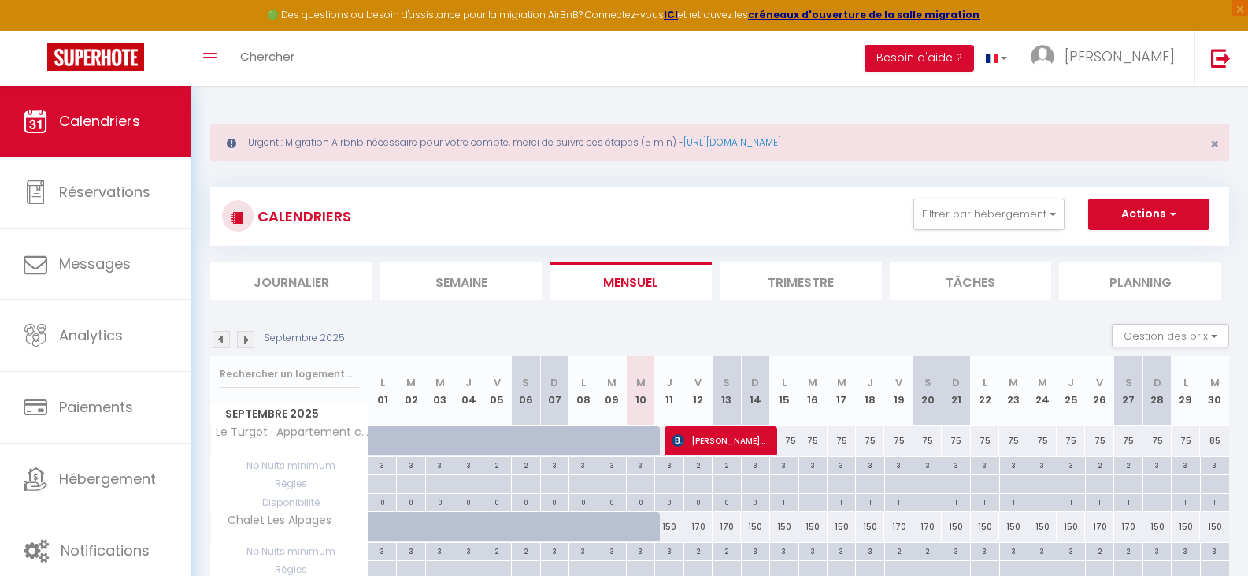
click at [220, 339] on img at bounding box center [221, 339] width 17 height 17
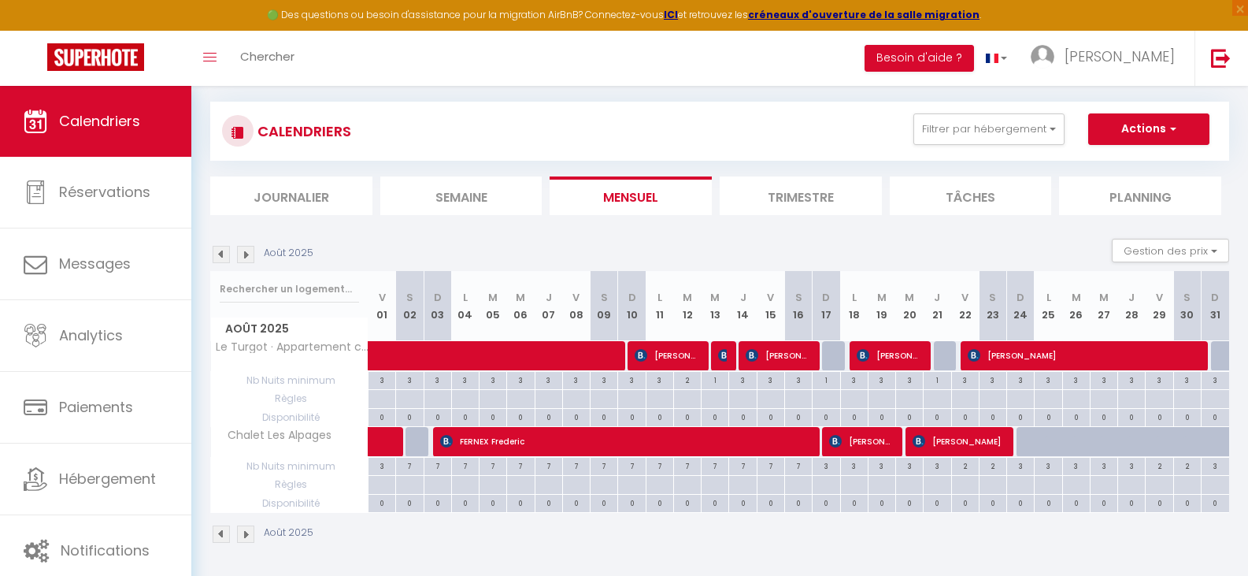
scroll to position [87, 0]
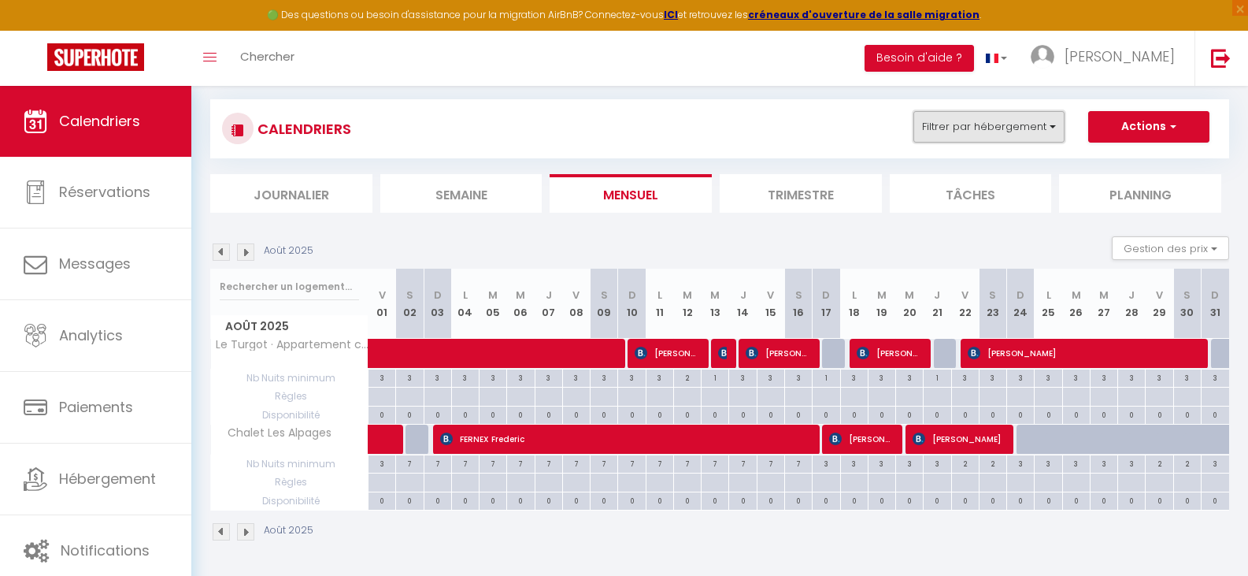
click at [1053, 130] on button "Filtrer par hébergement" at bounding box center [988, 126] width 151 height 31
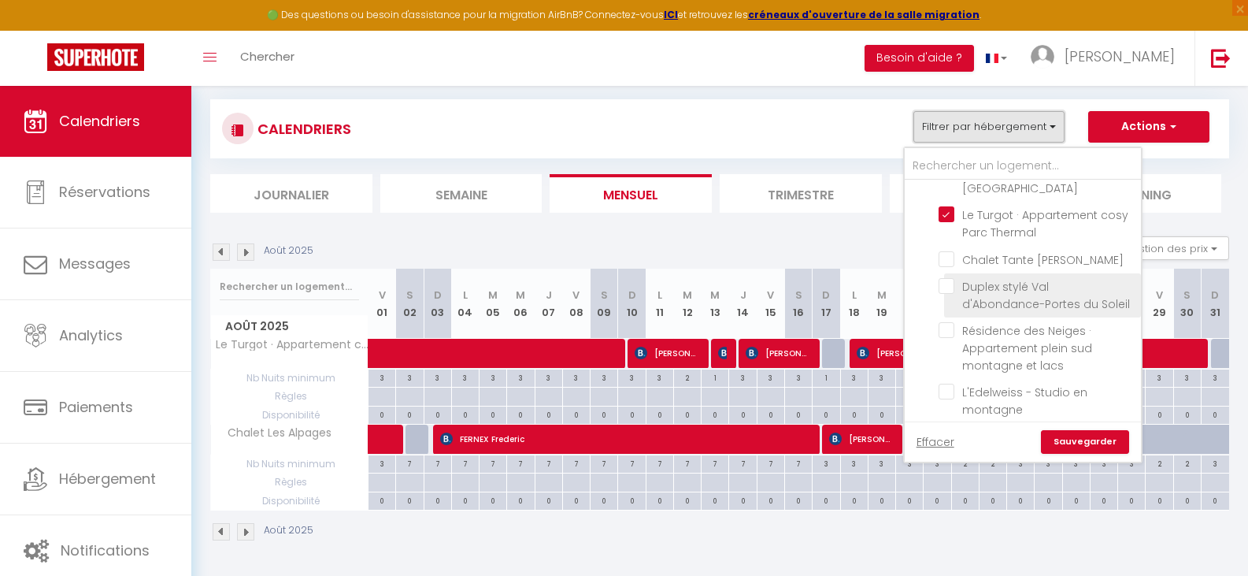
scroll to position [157, 0]
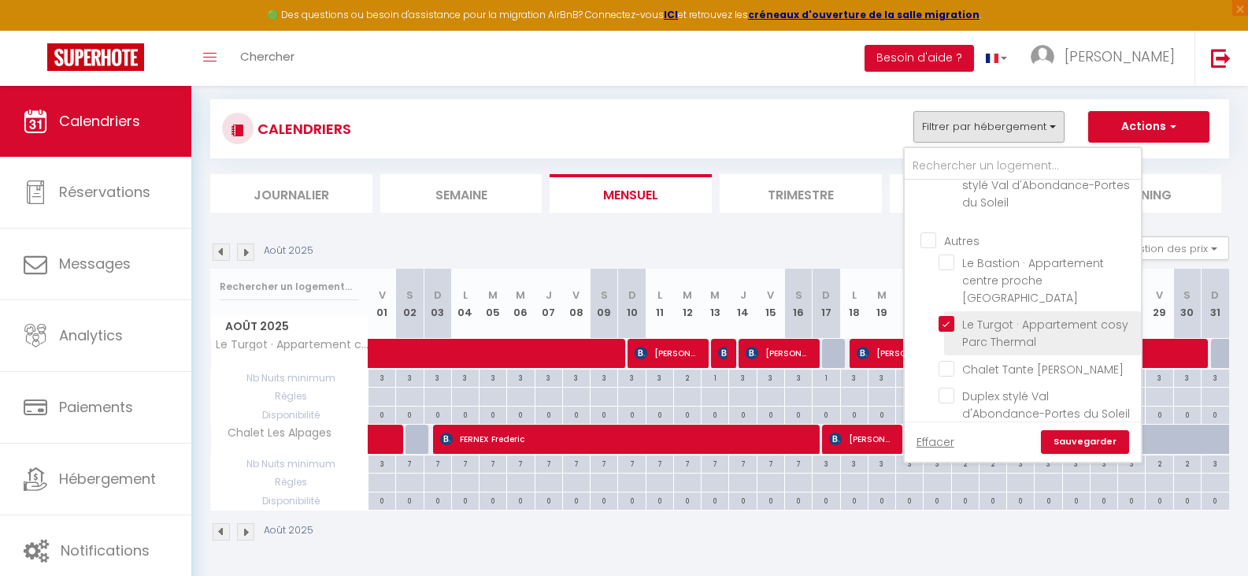
click at [948, 316] on input "Le Turgot · Appartement cosy Parc Thermal" at bounding box center [1037, 324] width 197 height 16
checkbox input "false"
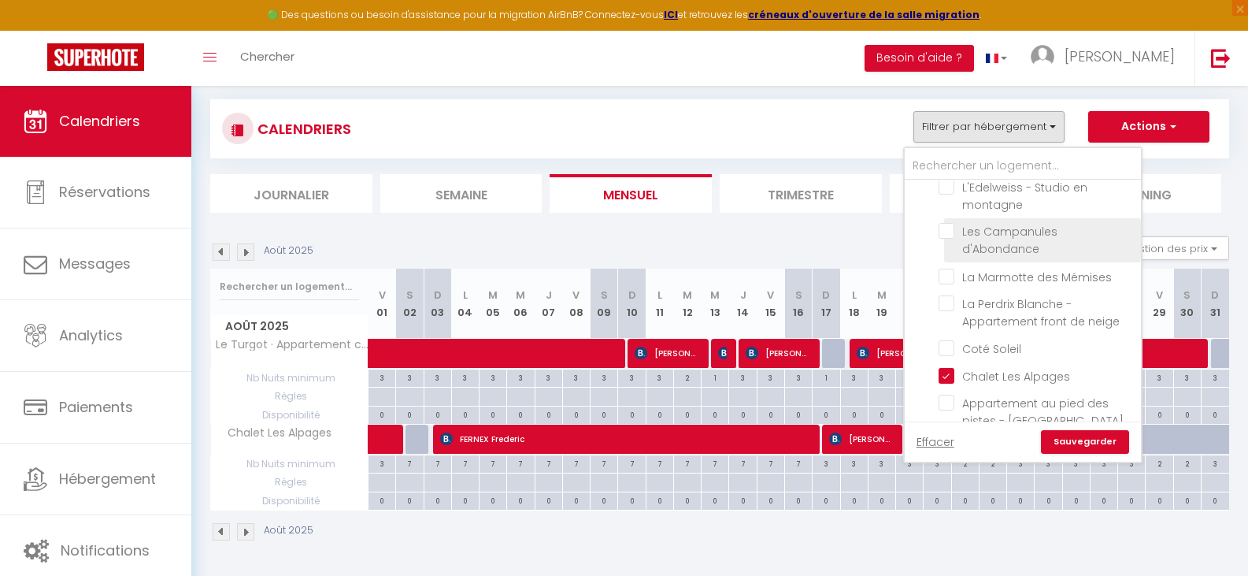
scroll to position [472, 0]
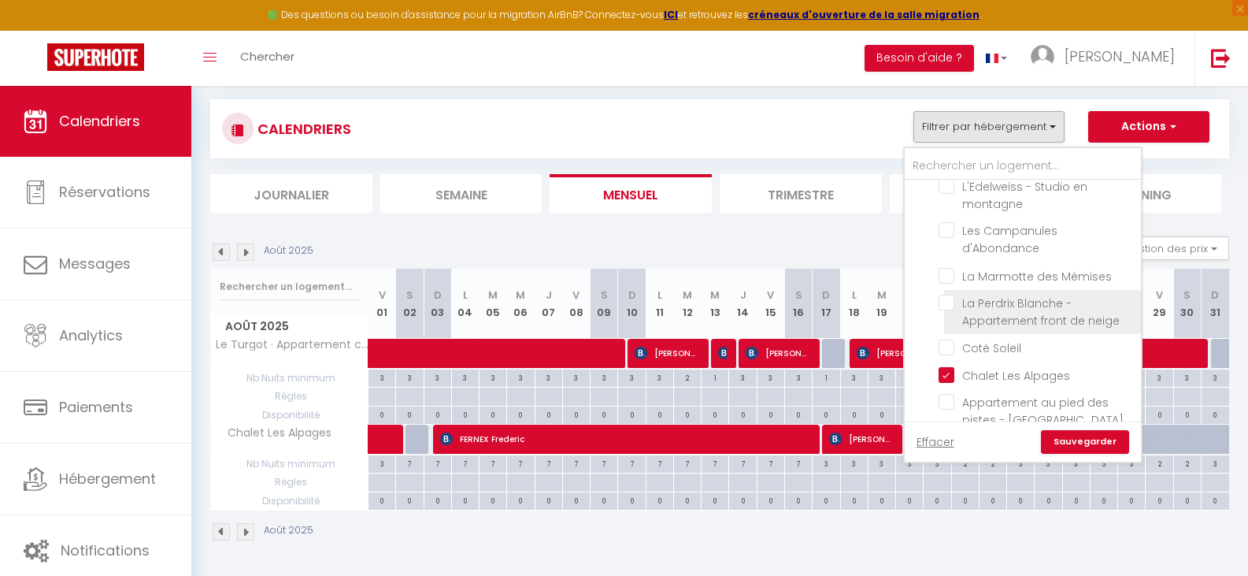
click at [950, 306] on input "La Perdrix Blanche - Appartement front de neige" at bounding box center [1037, 302] width 197 height 16
checkbox input "true"
checkbox input "false"
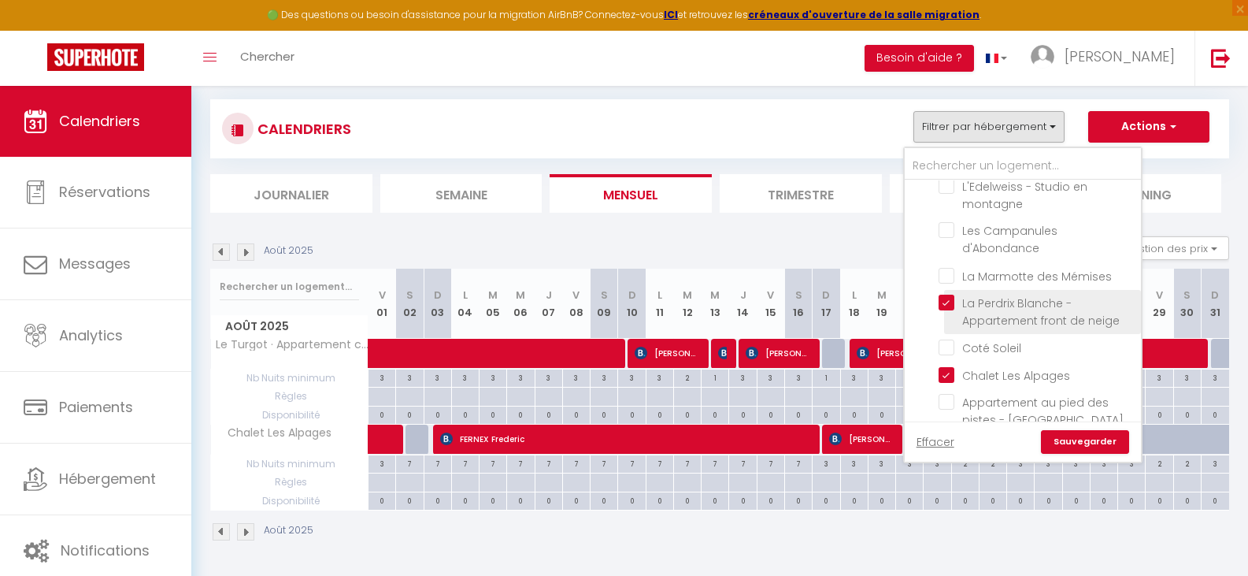
checkbox input "false"
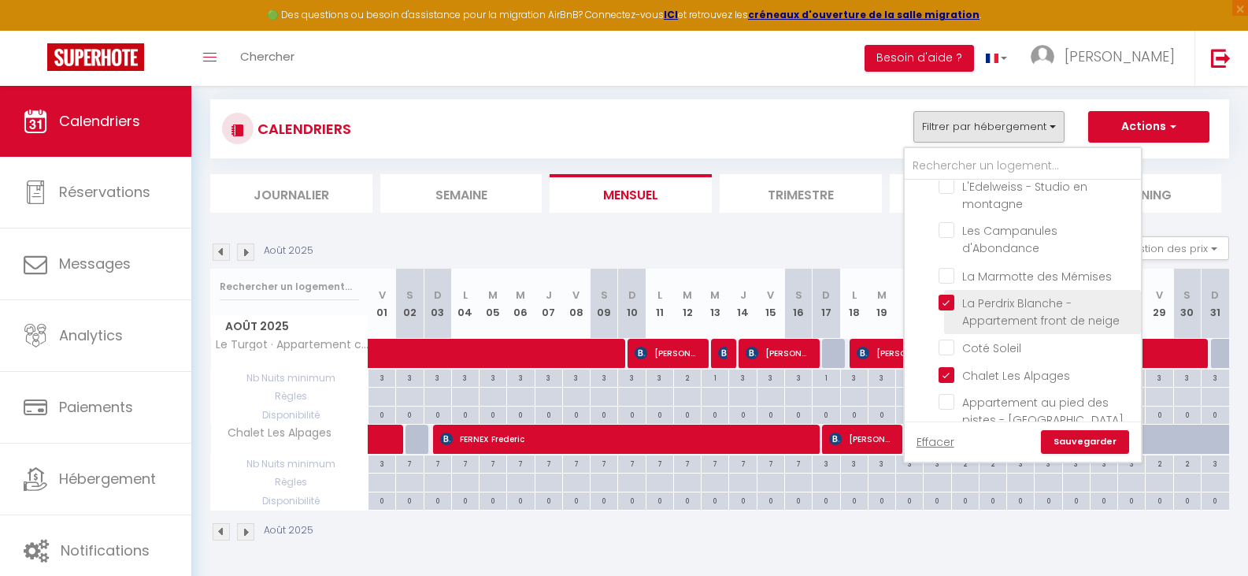
checkbox input "false"
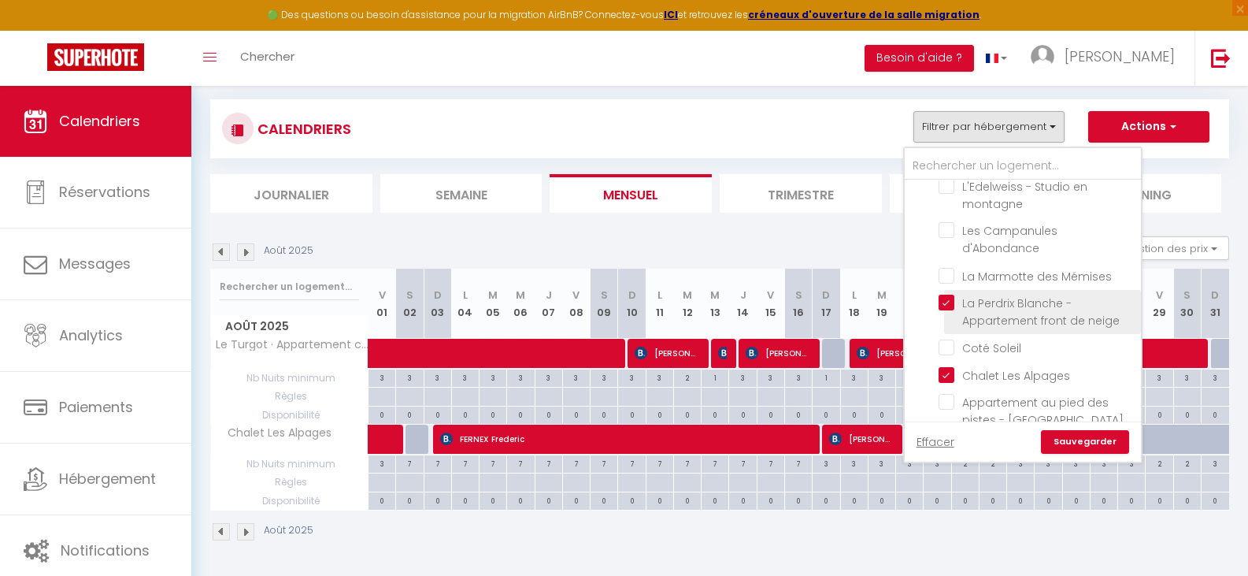
checkbox input "false"
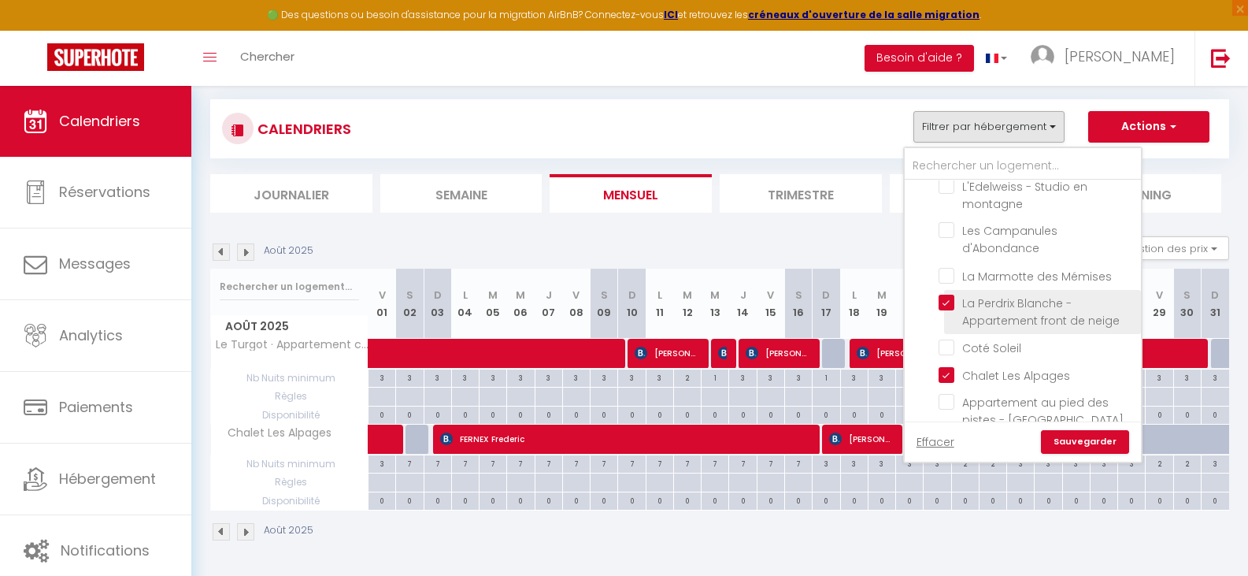
checkbox input "false"
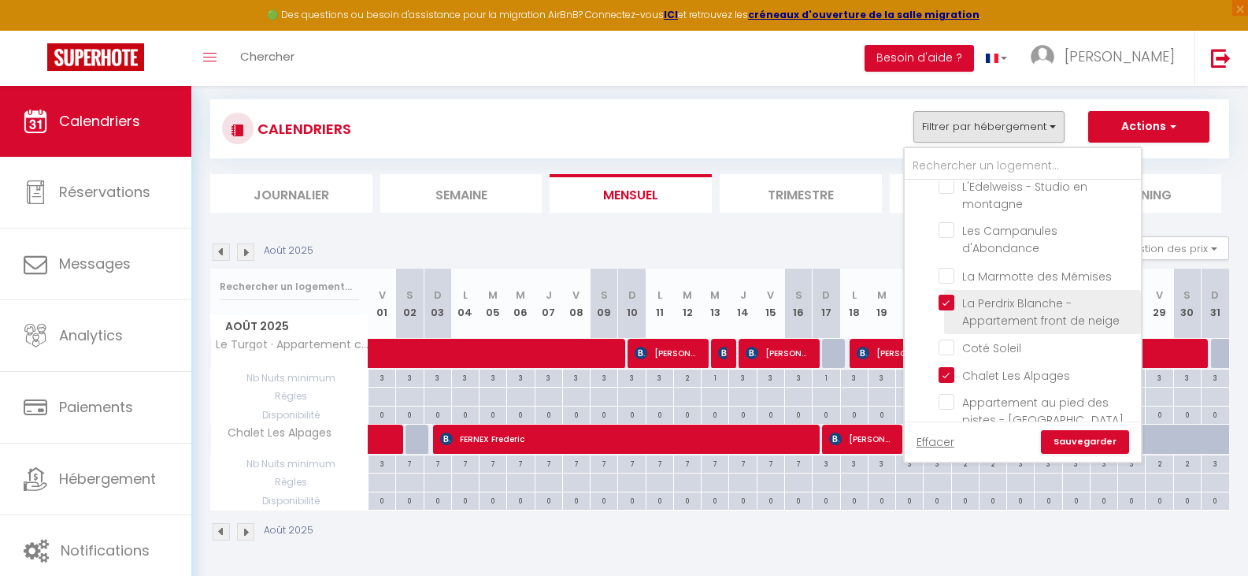
checkbox input "false"
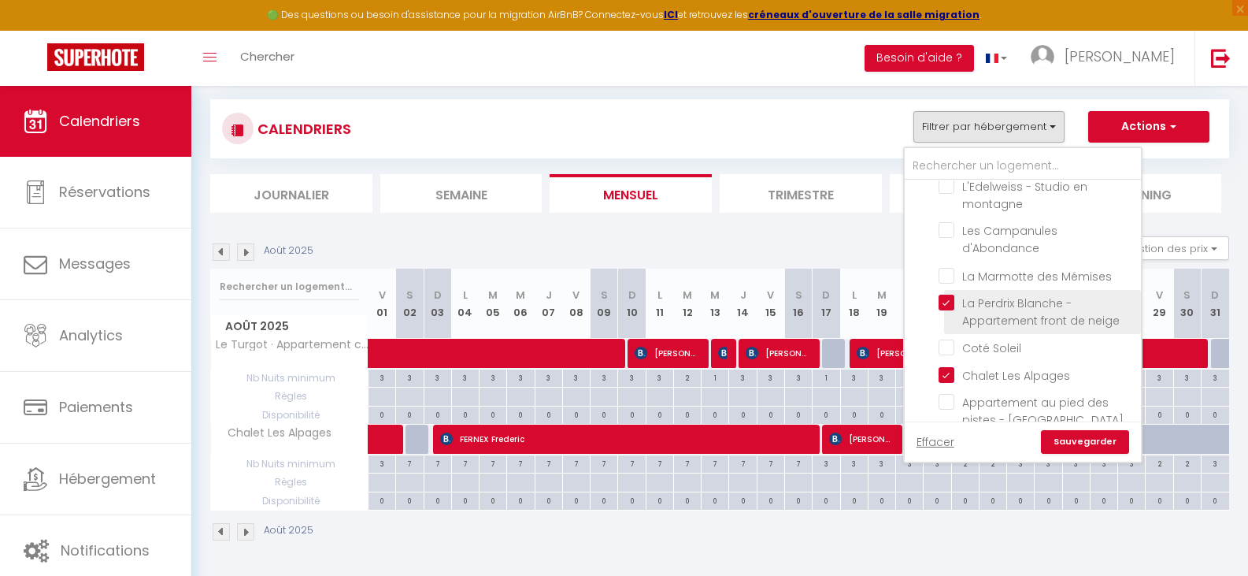
checkbox input "false"
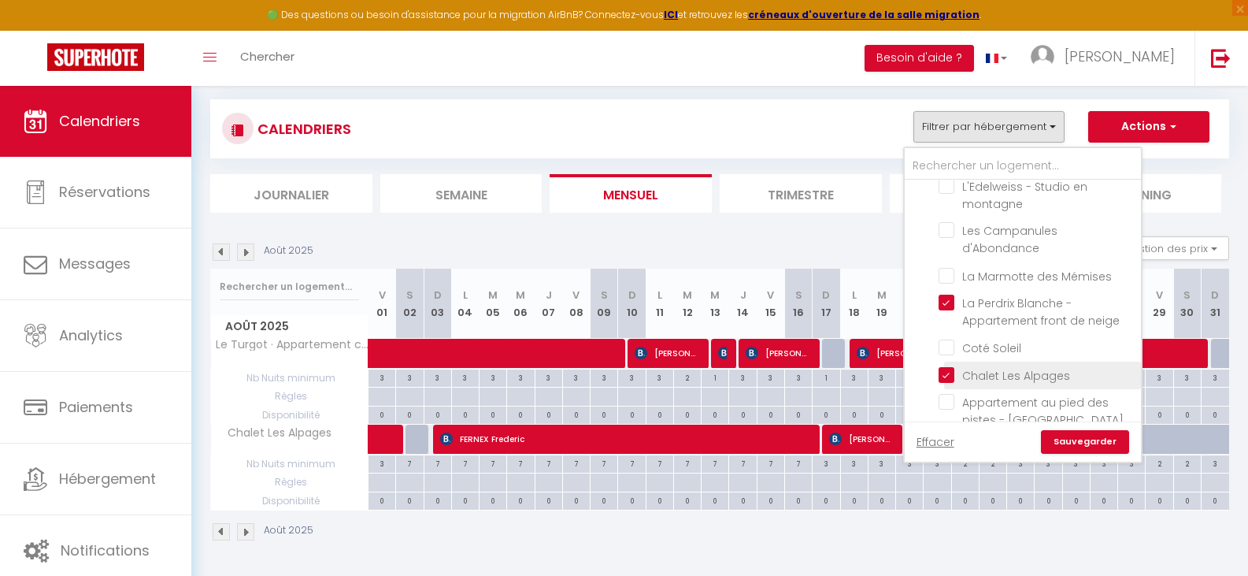
click at [946, 372] on input "Chalet Les Alpages" at bounding box center [1037, 374] width 197 height 16
checkbox input "false"
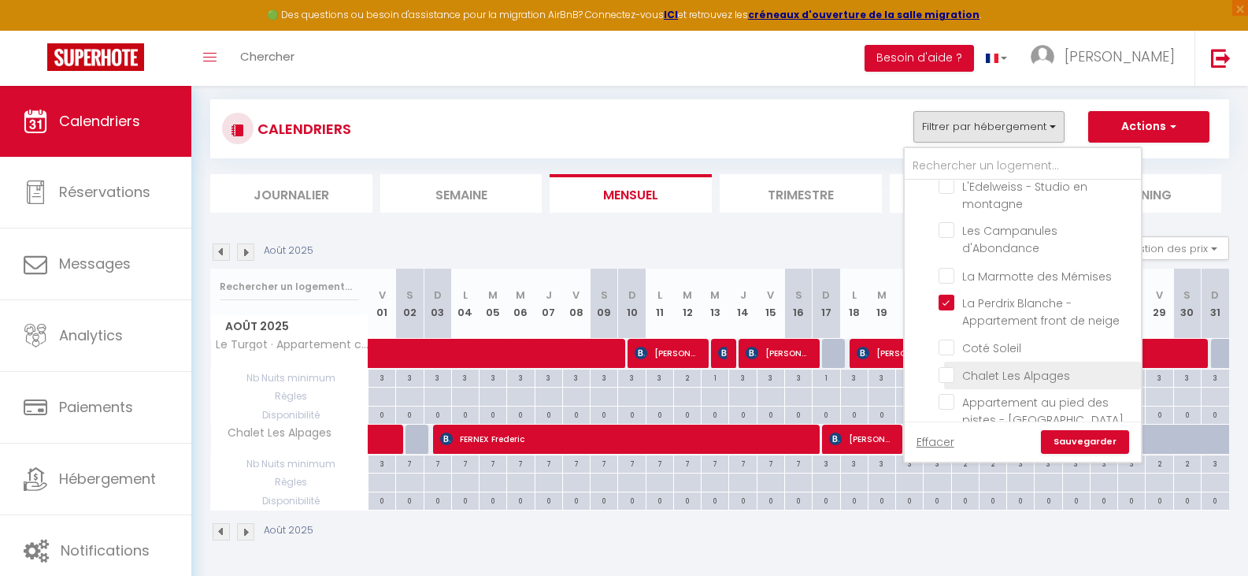
checkbox input "false"
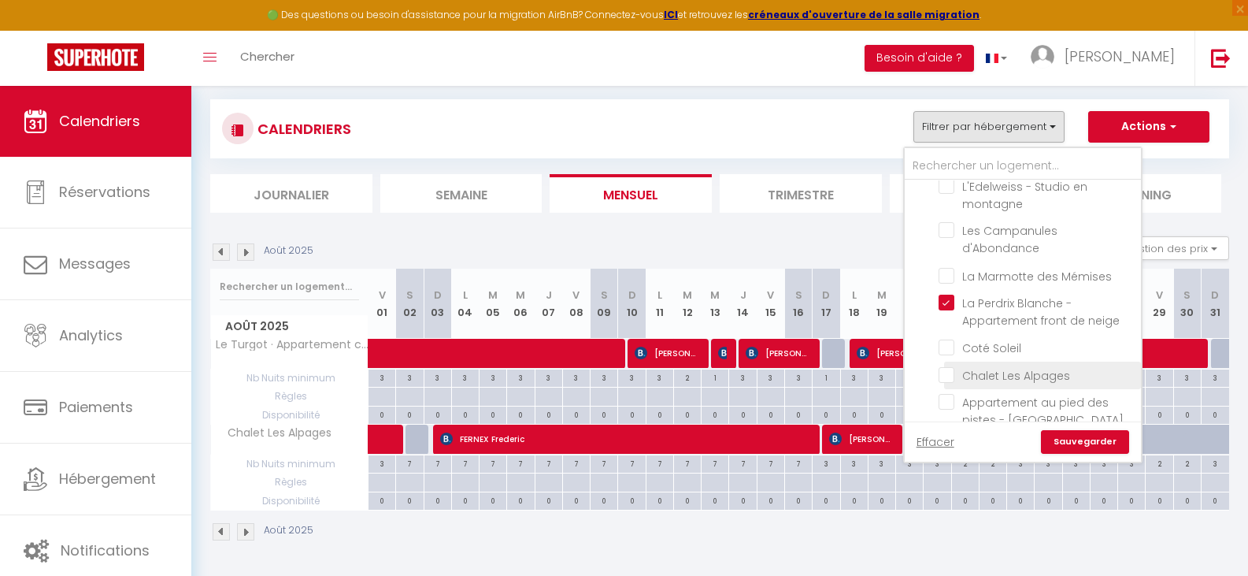
checkbox input "false"
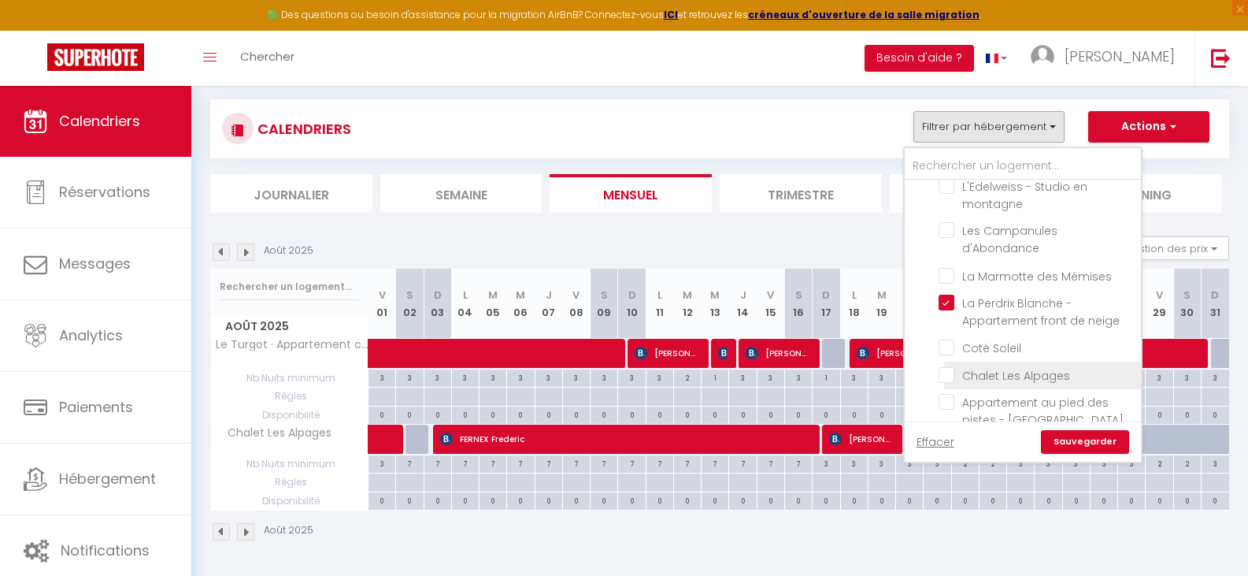
checkbox input "false"
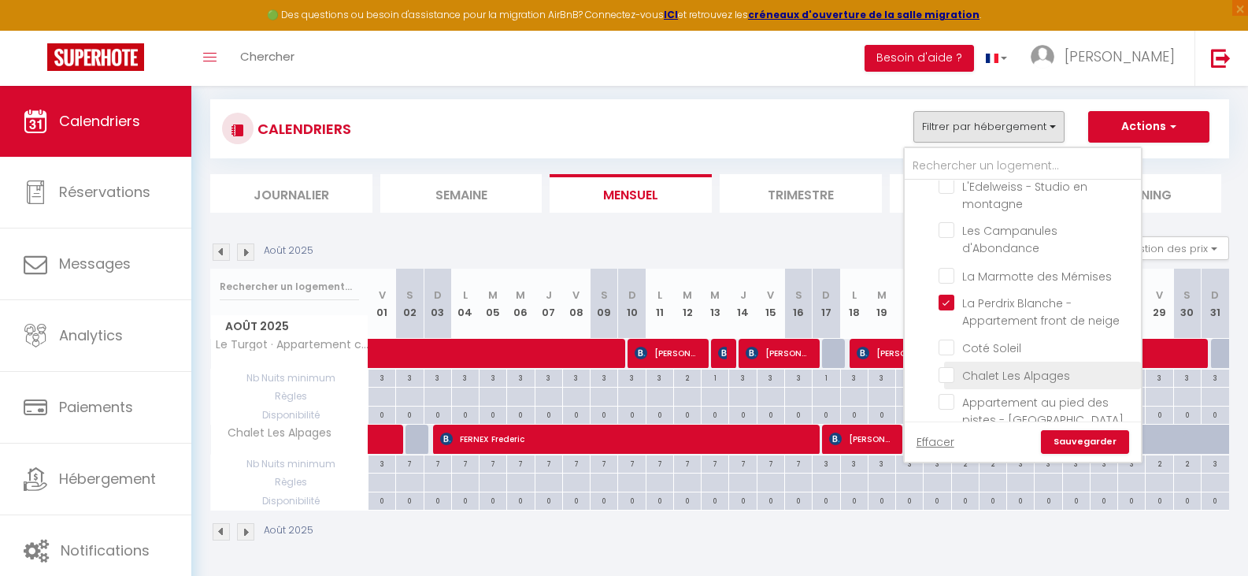
checkbox input "false"
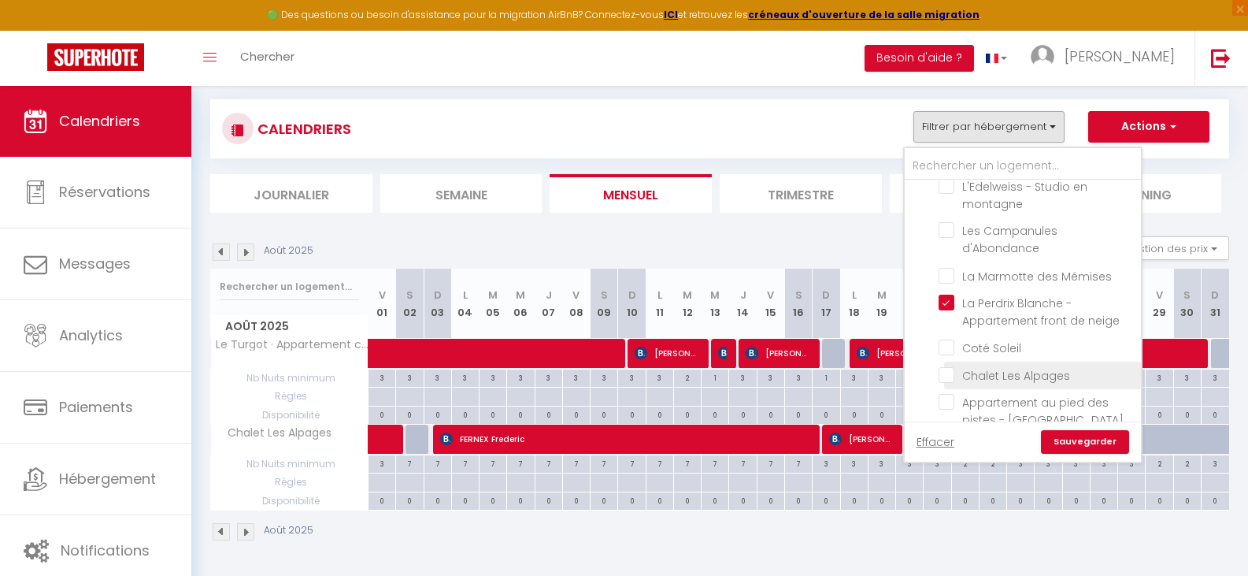
checkbox input "false"
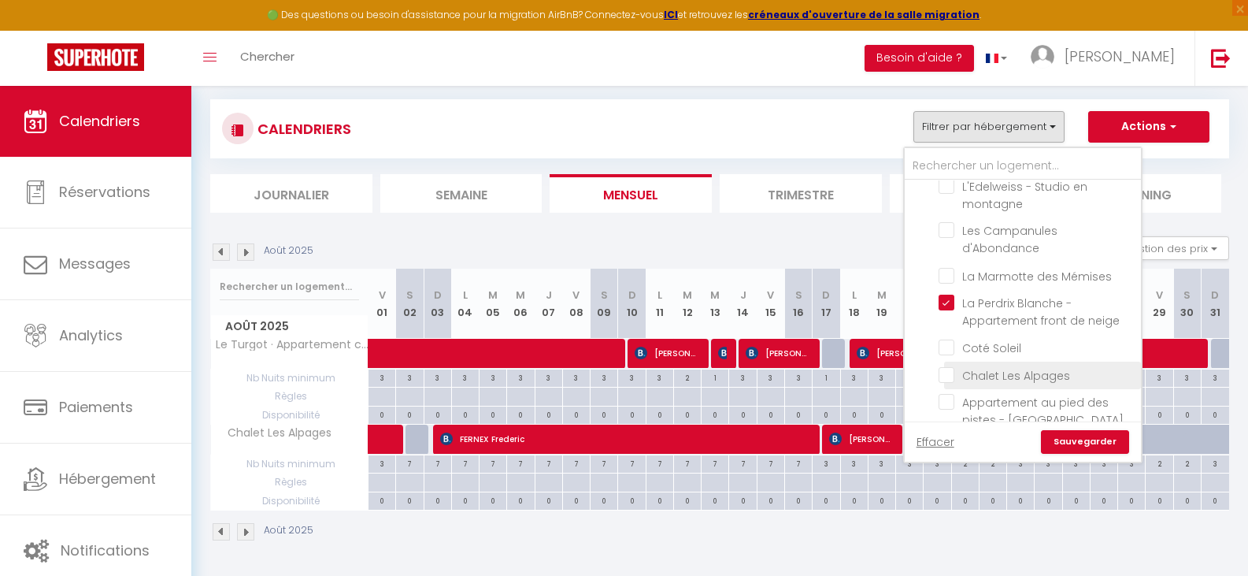
checkbox input "false"
click at [1097, 436] on link "Sauvegarder" at bounding box center [1085, 442] width 88 height 24
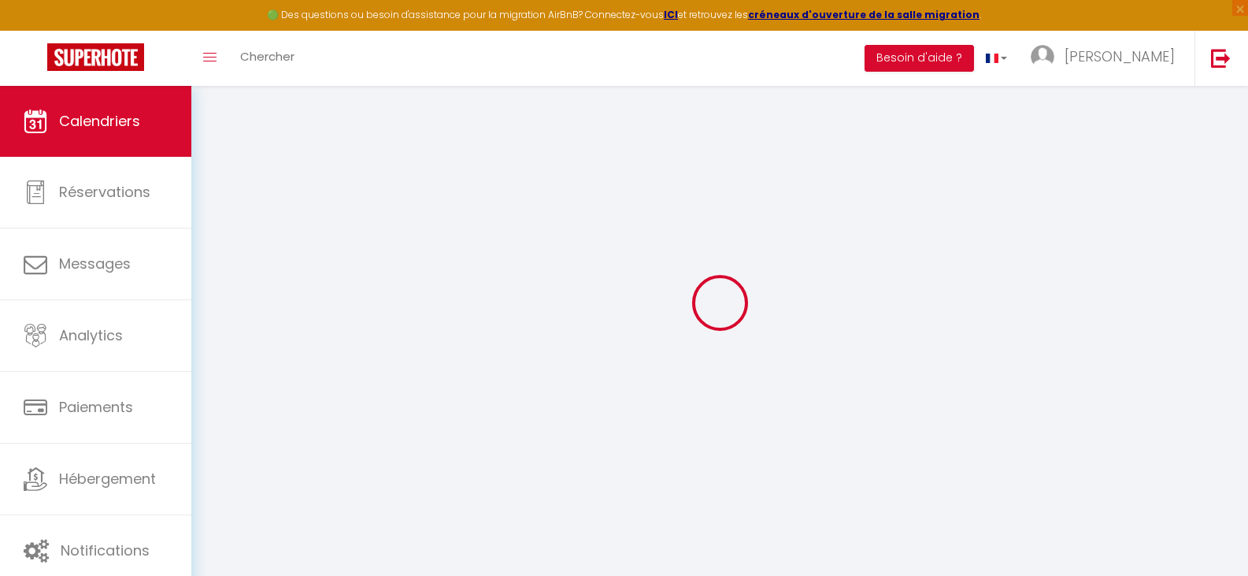
scroll to position [86, 0]
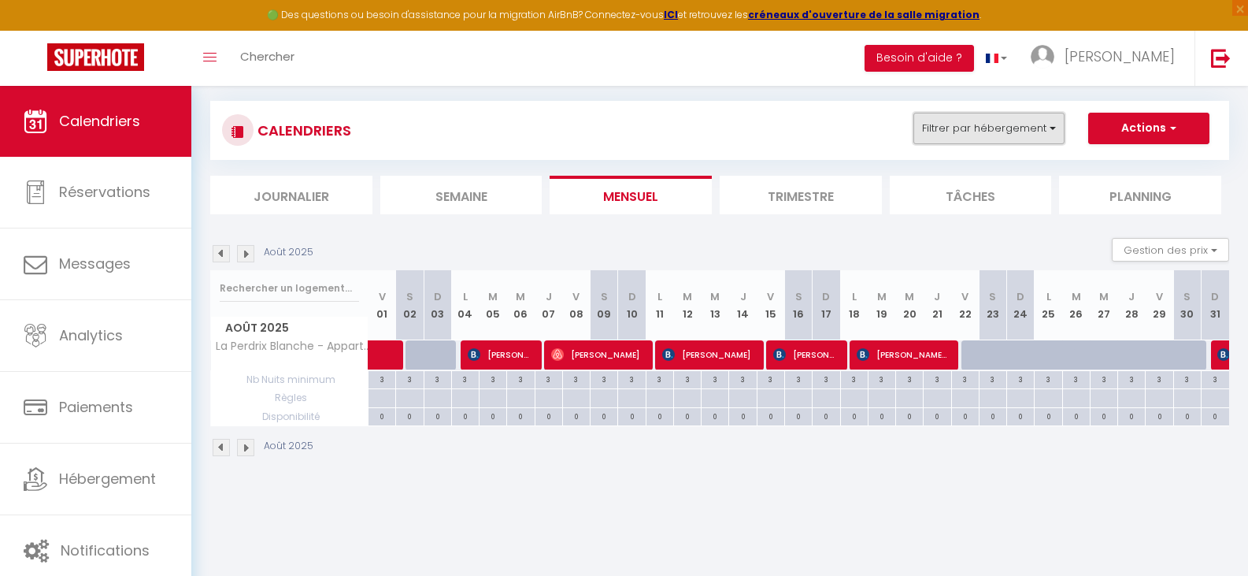
click at [1053, 124] on button "Filtrer par hébergement" at bounding box center [988, 128] width 151 height 31
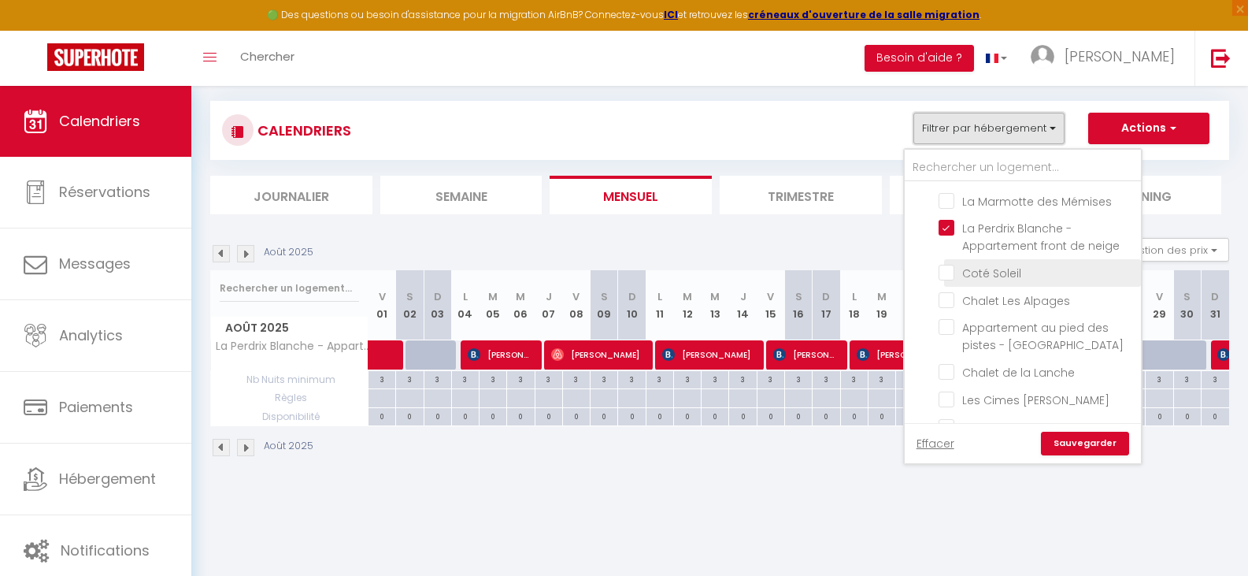
scroll to position [551, 0]
click at [950, 271] on input "Coté Soleil" at bounding box center [1037, 269] width 197 height 16
checkbox input "true"
checkbox input "false"
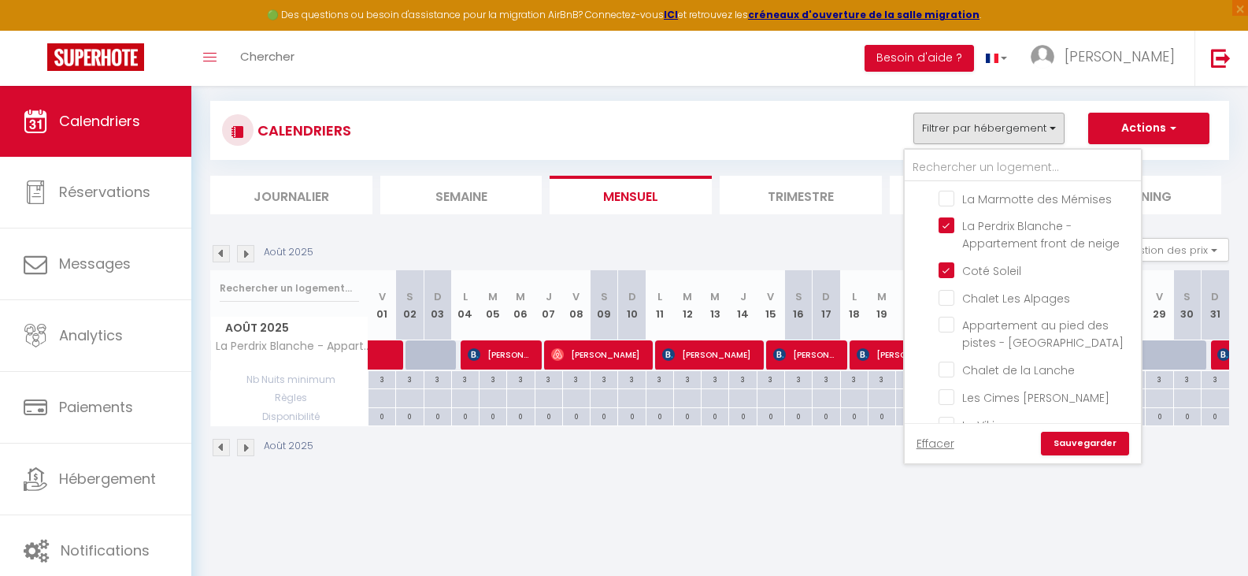
checkbox input "false"
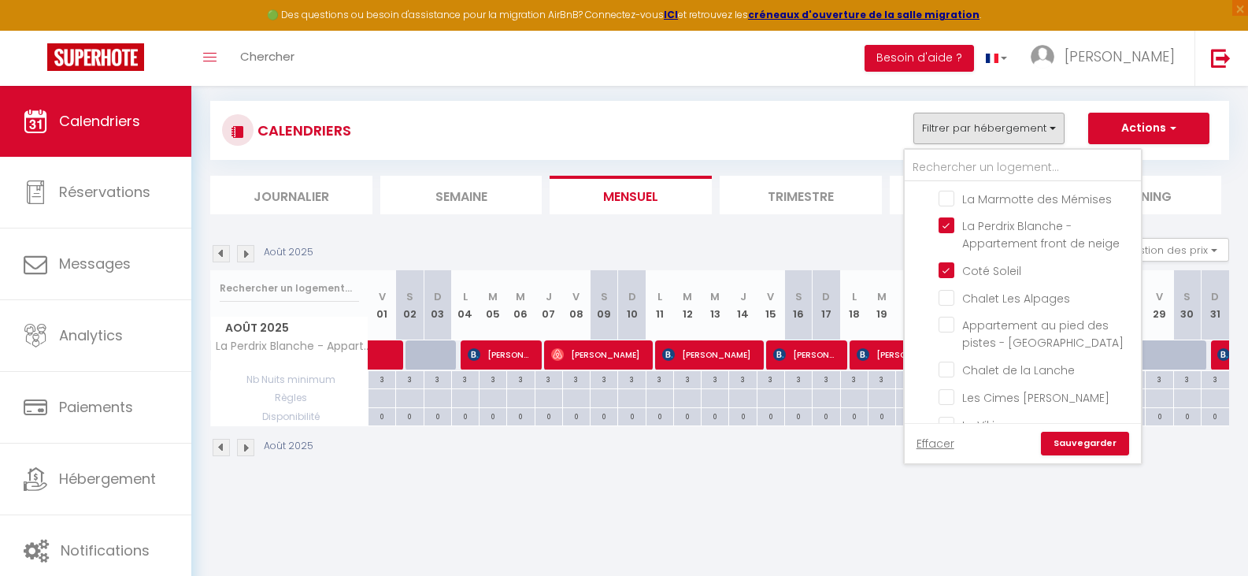
checkbox input "false"
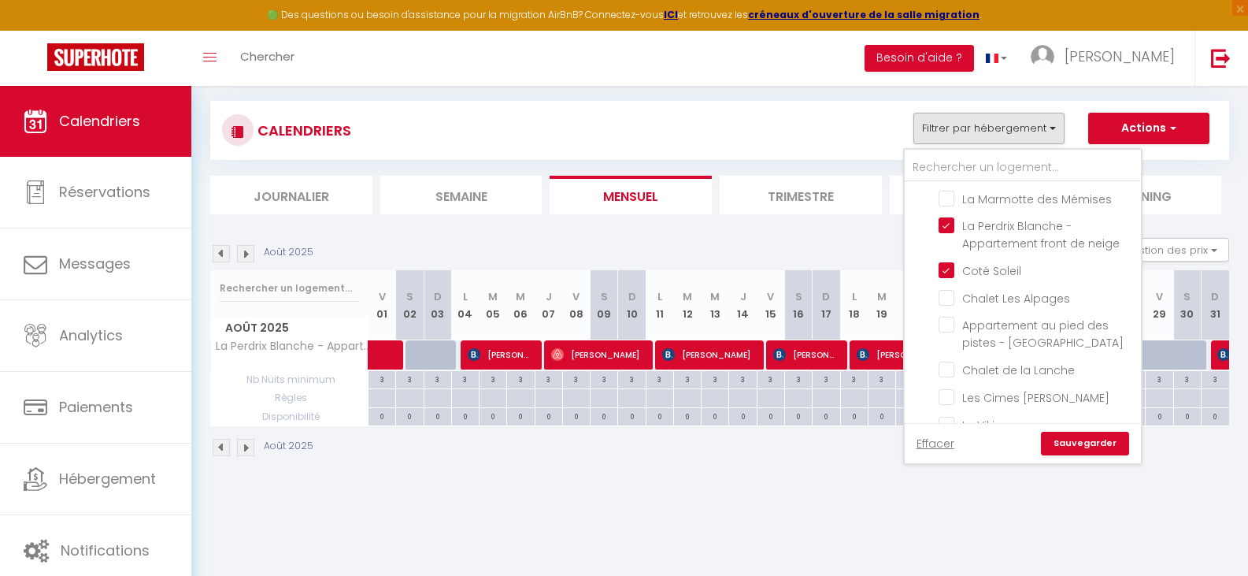
checkbox input "false"
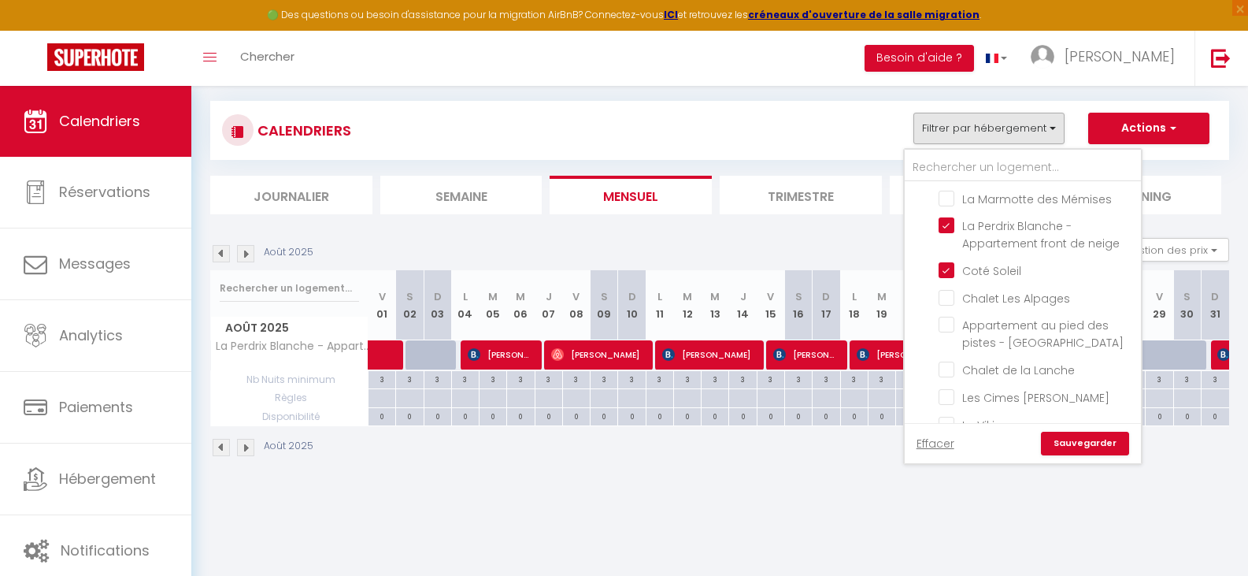
checkbox input "false"
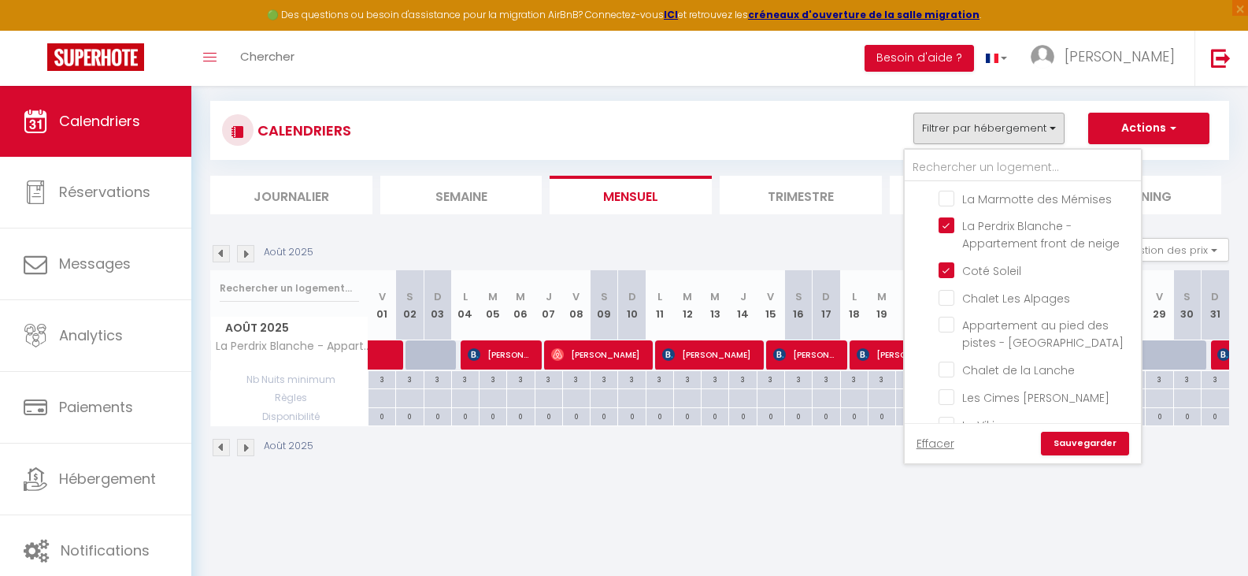
checkbox input "false"
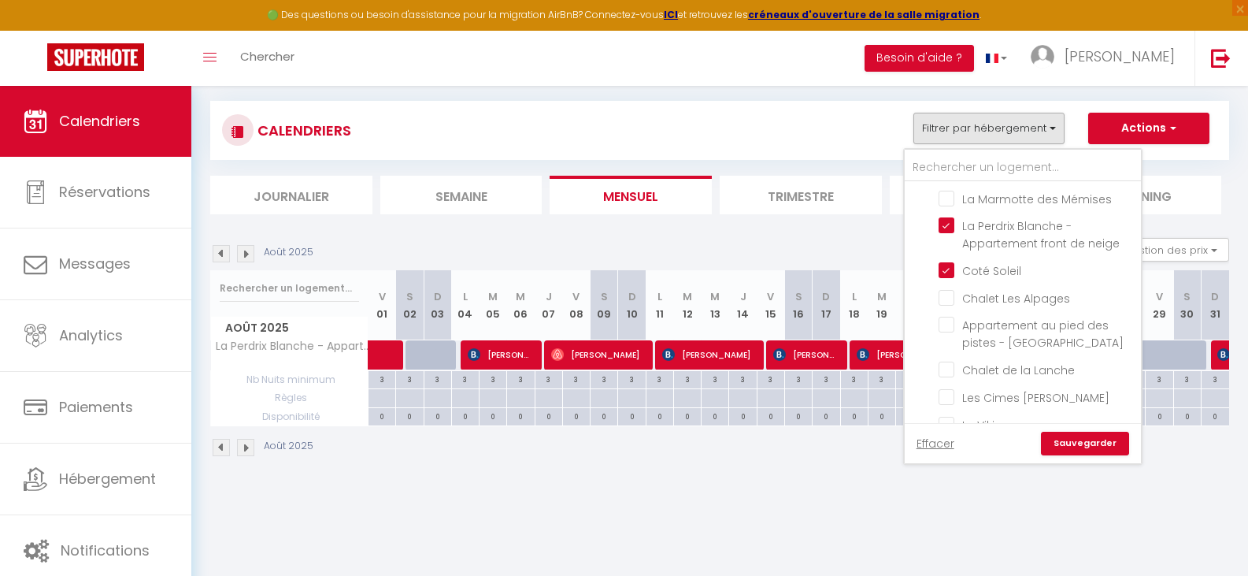
checkbox input "false"
click at [943, 217] on input "La Perdrix Blanche - Appartement front de neige" at bounding box center [1037, 225] width 197 height 16
checkbox input "false"
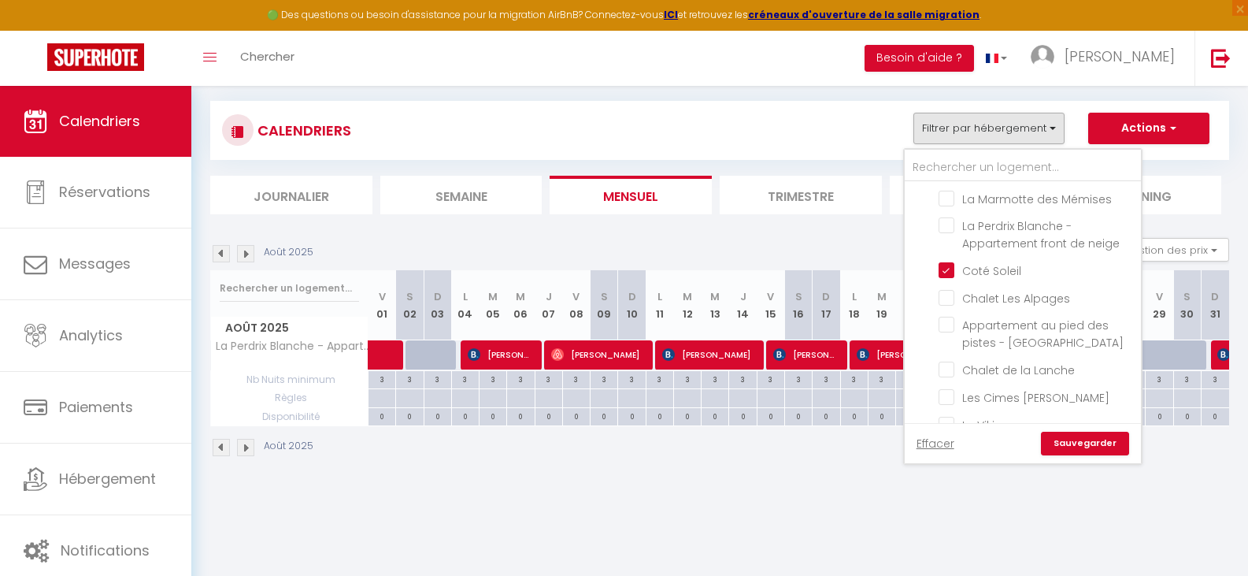
checkbox input "false"
click at [1091, 434] on link "Sauvegarder" at bounding box center [1085, 443] width 88 height 24
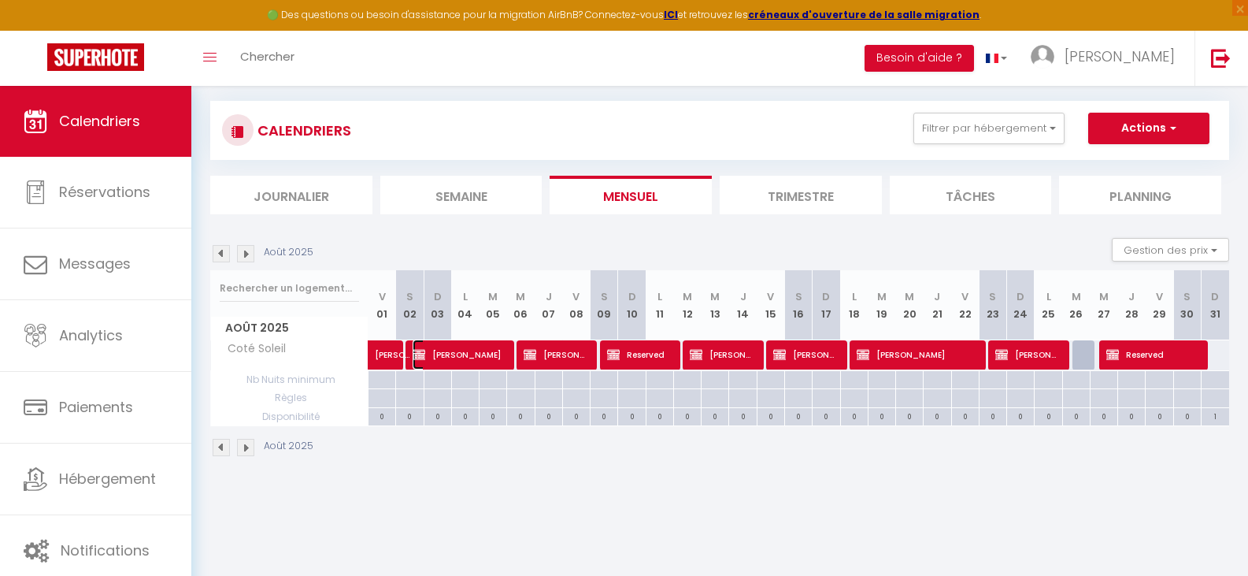
click at [476, 354] on span "[PERSON_NAME]" at bounding box center [459, 354] width 92 height 30
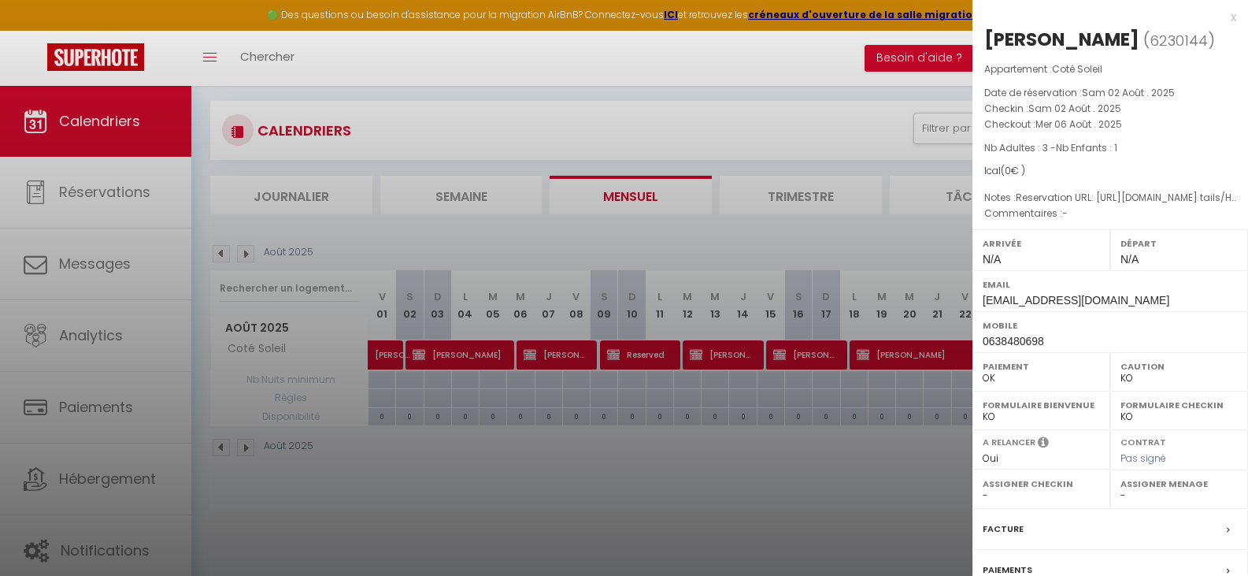
click at [705, 483] on div at bounding box center [624, 288] width 1248 height 576
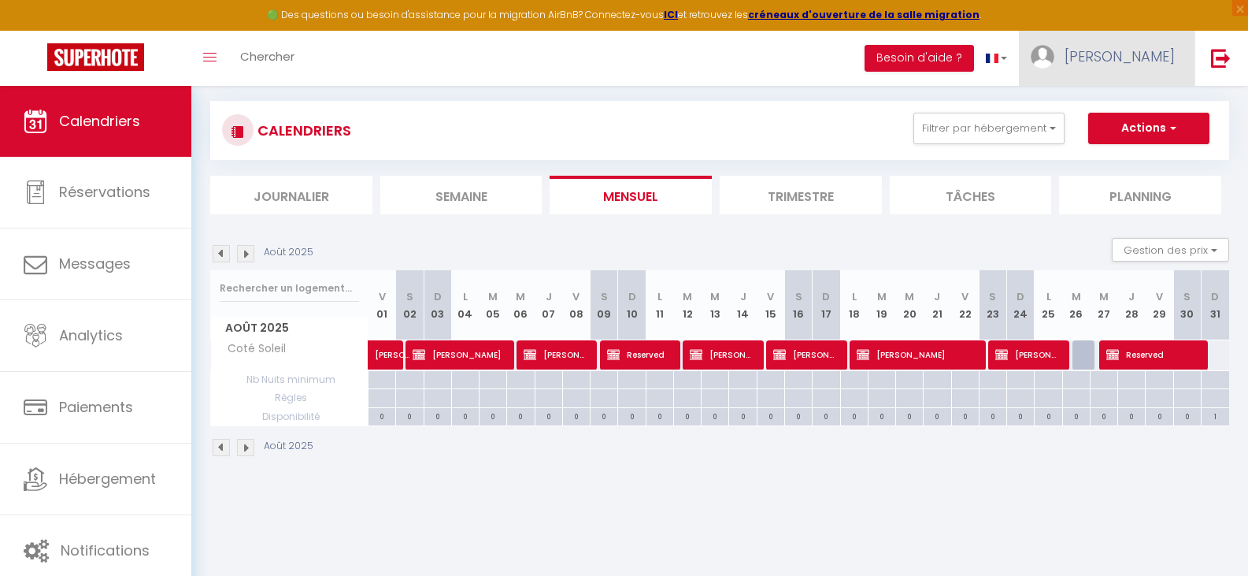
click at [1124, 55] on span "[PERSON_NAME]" at bounding box center [1119, 56] width 110 height 20
click at [1121, 109] on link "Paramètres" at bounding box center [1131, 109] width 117 height 27
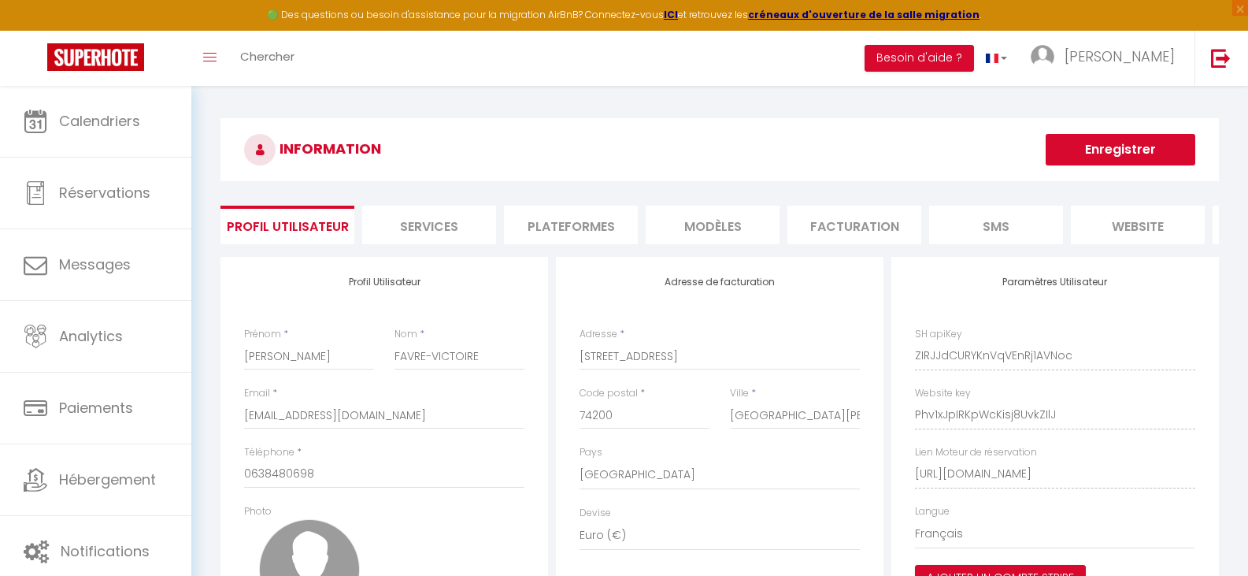
click at [603, 222] on li "Plateformes" at bounding box center [571, 224] width 134 height 39
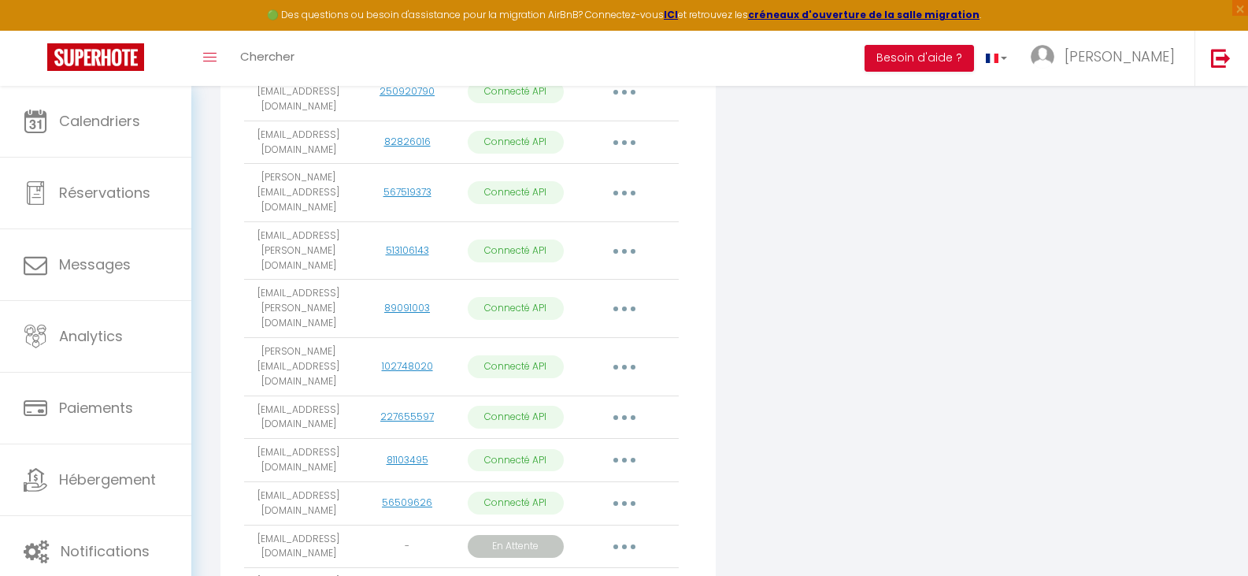
scroll to position [1062, 0]
